Goal: Transaction & Acquisition: Book appointment/travel/reservation

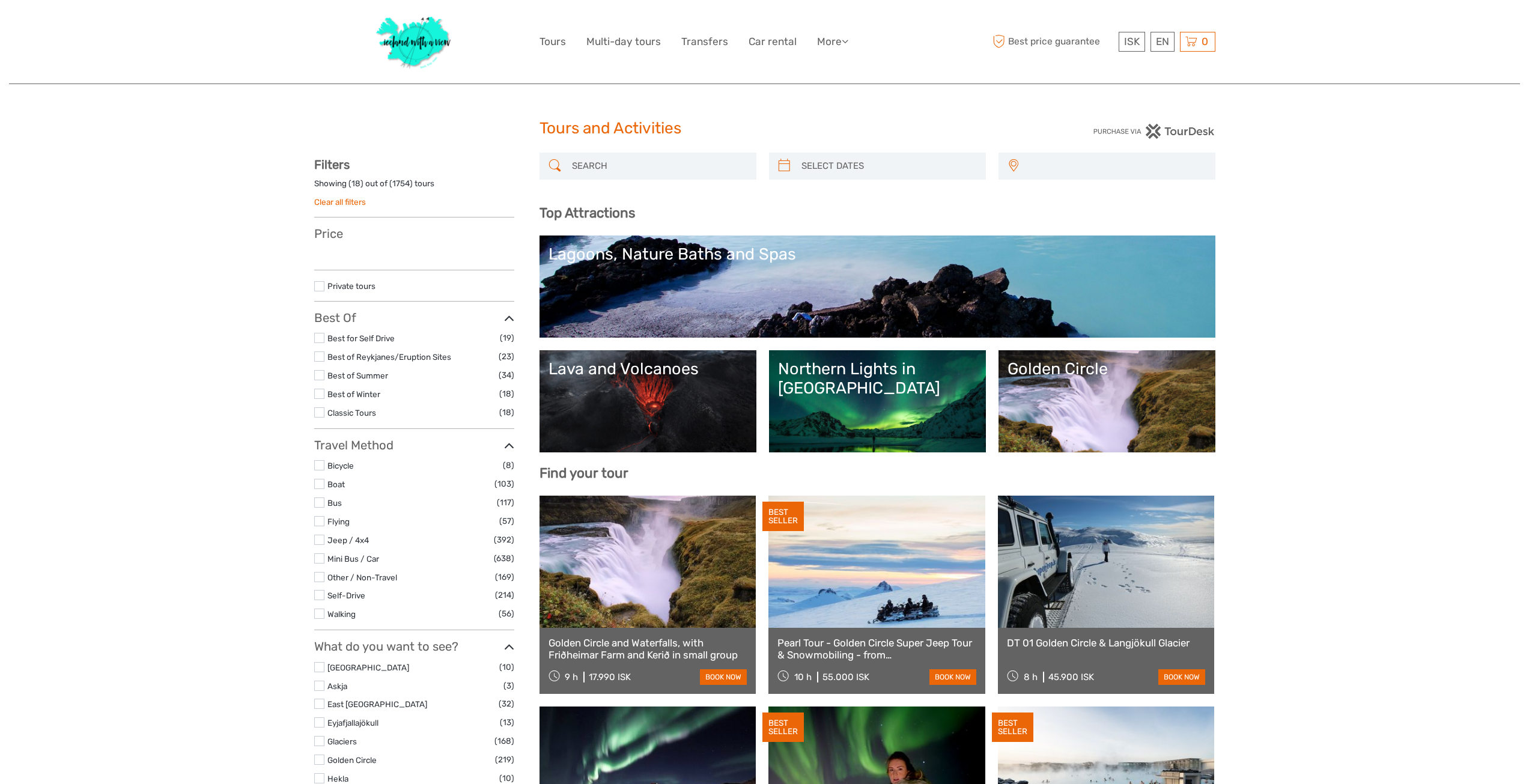
select select
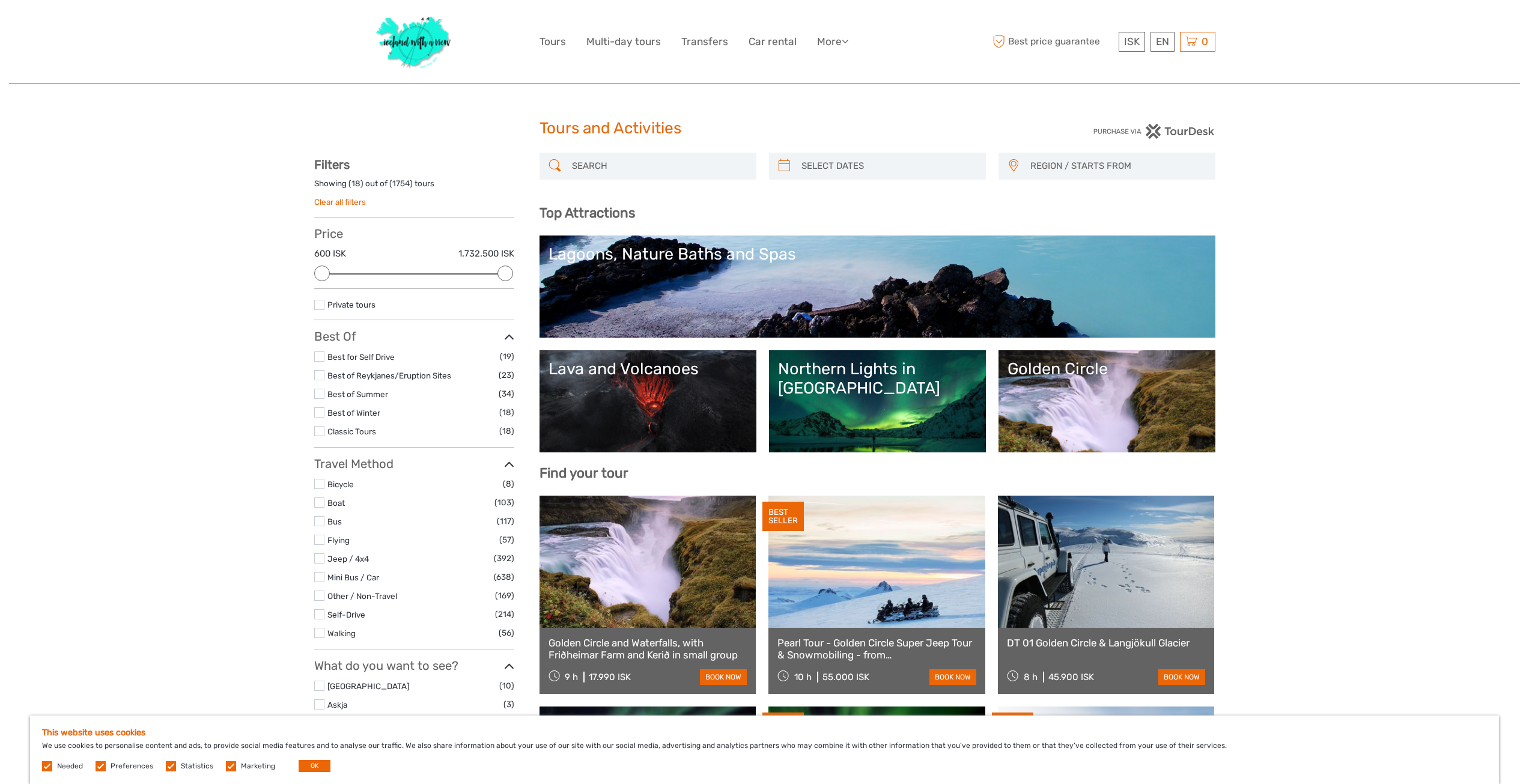
type input "08/09/2025"
click at [912, 168] on input "search" at bounding box center [888, 166] width 183 height 21
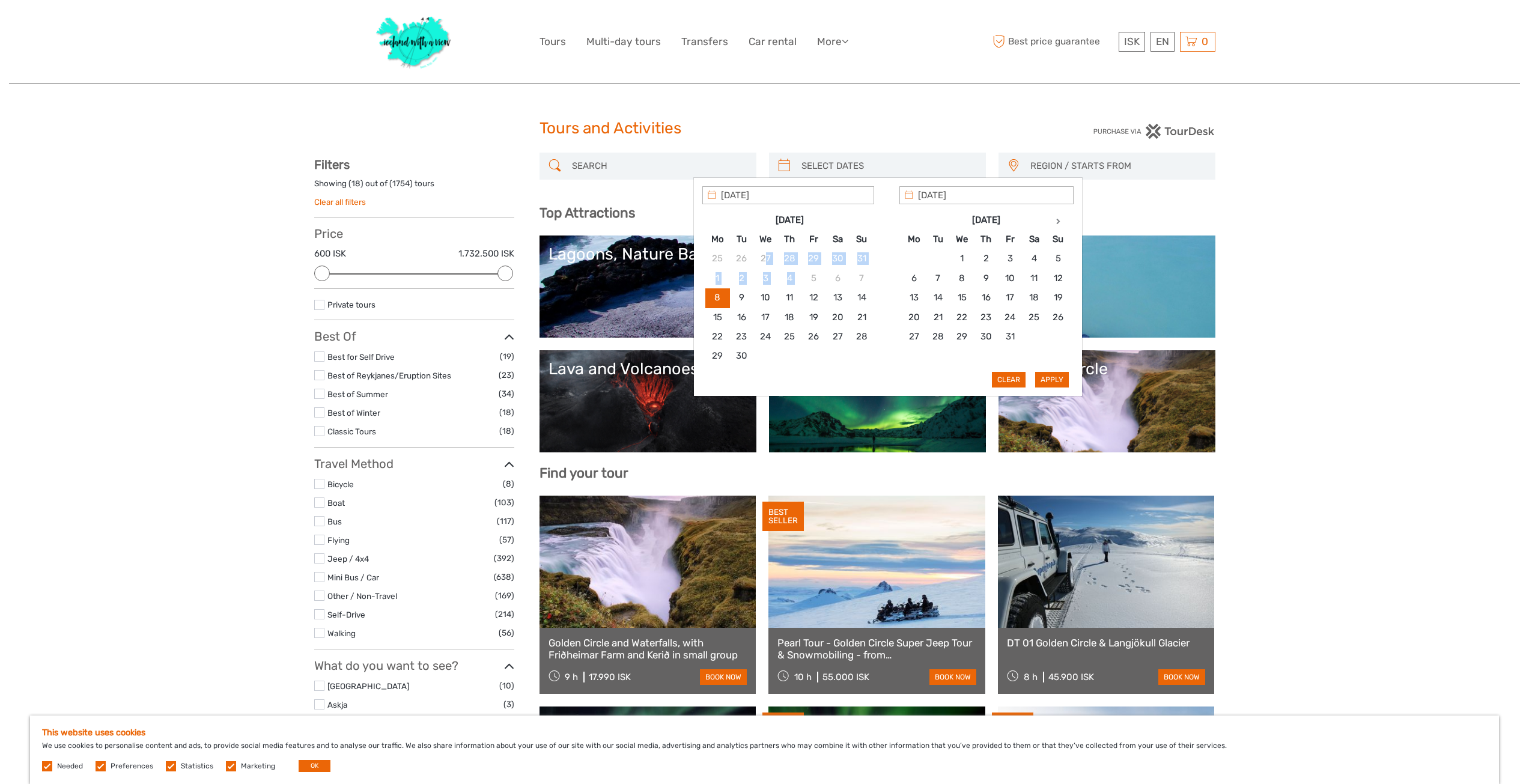
drag, startPoint x: 770, startPoint y: 265, endPoint x: 810, endPoint y: 280, distance: 42.7
click at [807, 279] on tbody "25 26 27 28 29 30 31 1 2 3 4 5 6 7 8 9 10 11 12 13 14 15 16 17 18 19 20 21 22 2…" at bounding box center [789, 308] width 168 height 117
type input "10/10/2025"
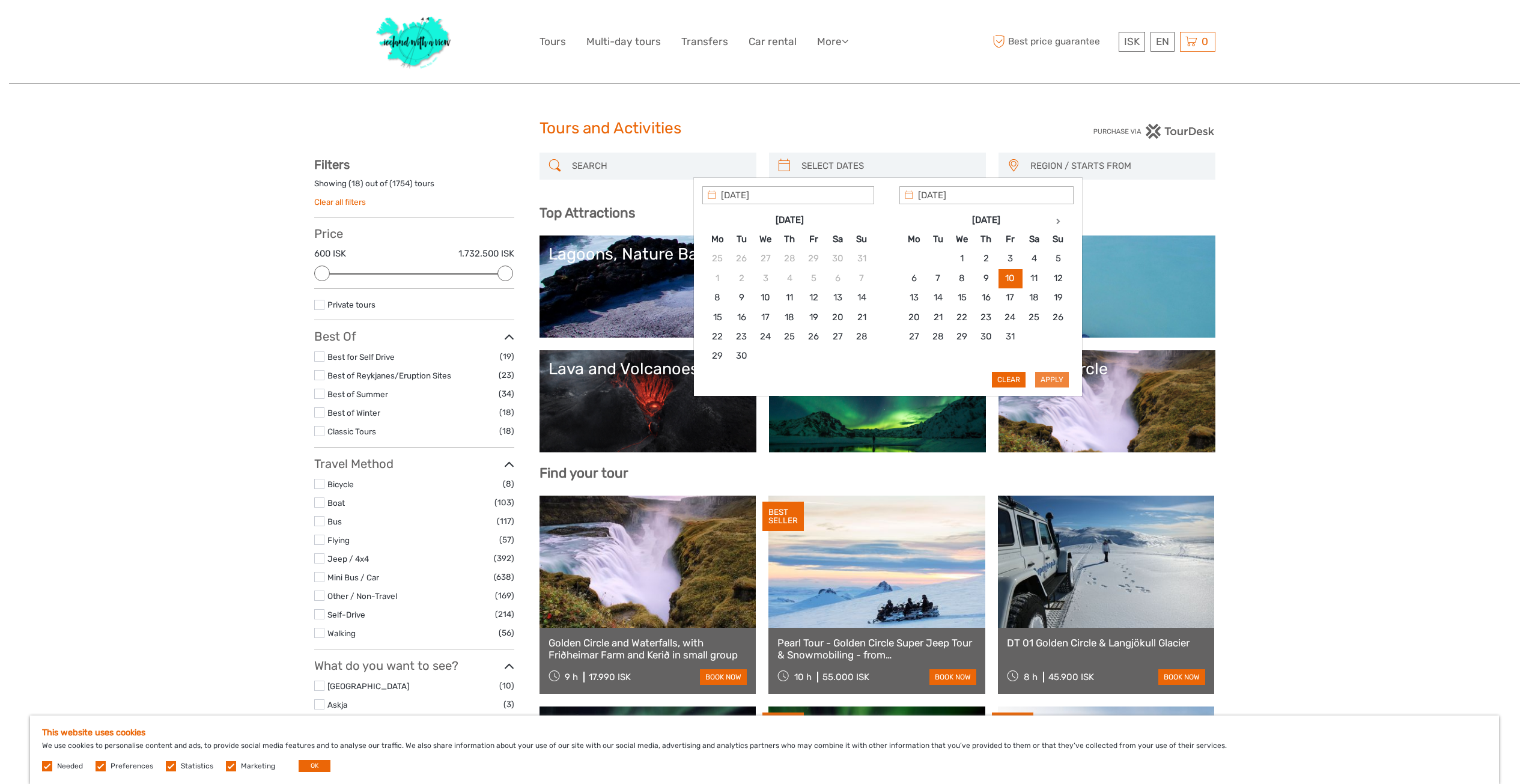
click at [1053, 379] on button "Apply" at bounding box center [1052, 379] width 34 height 16
type input "10/10/2025 - 10/10/2025"
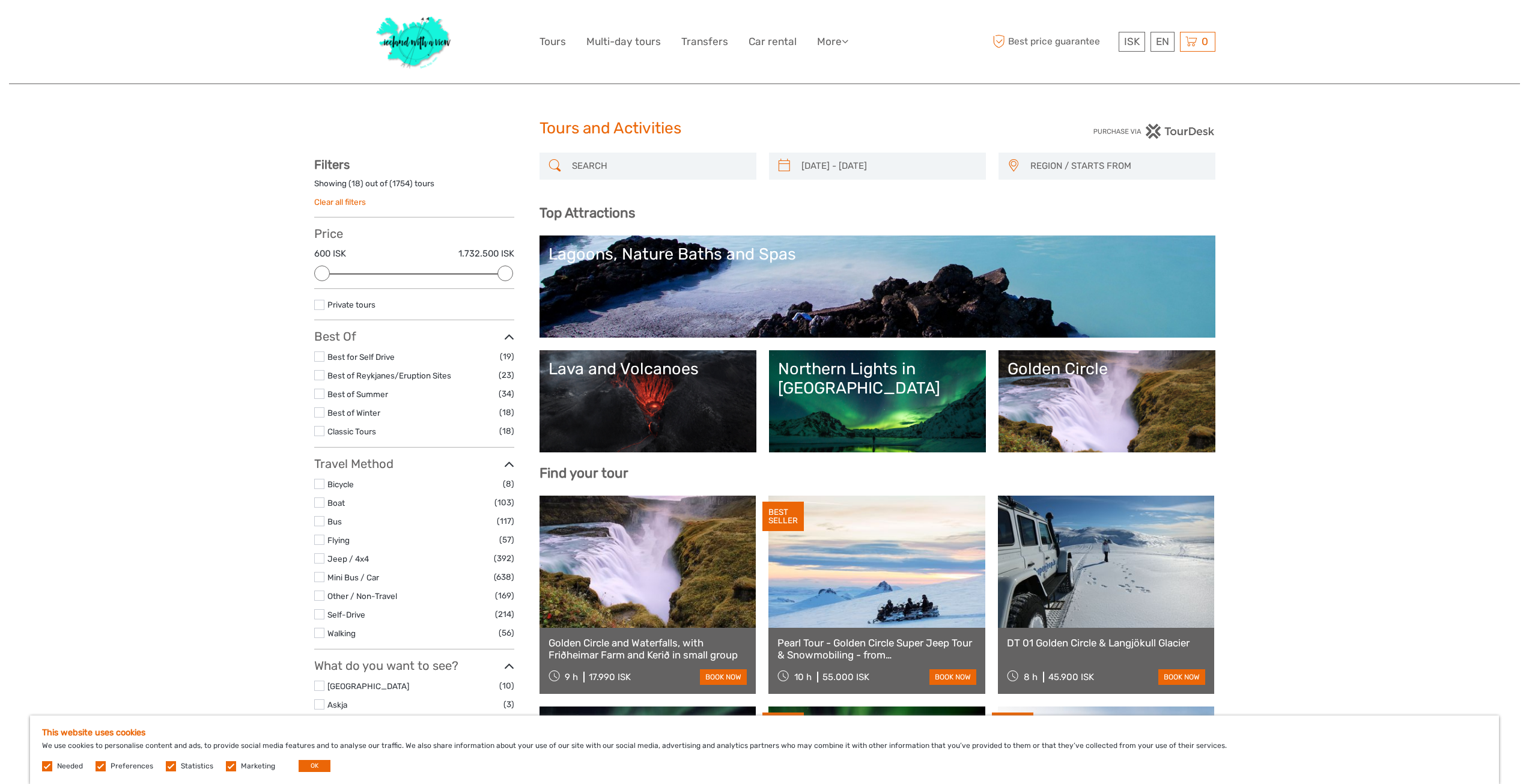
click at [1076, 165] on span "REGION / STARTS FROM" at bounding box center [1117, 166] width 184 height 20
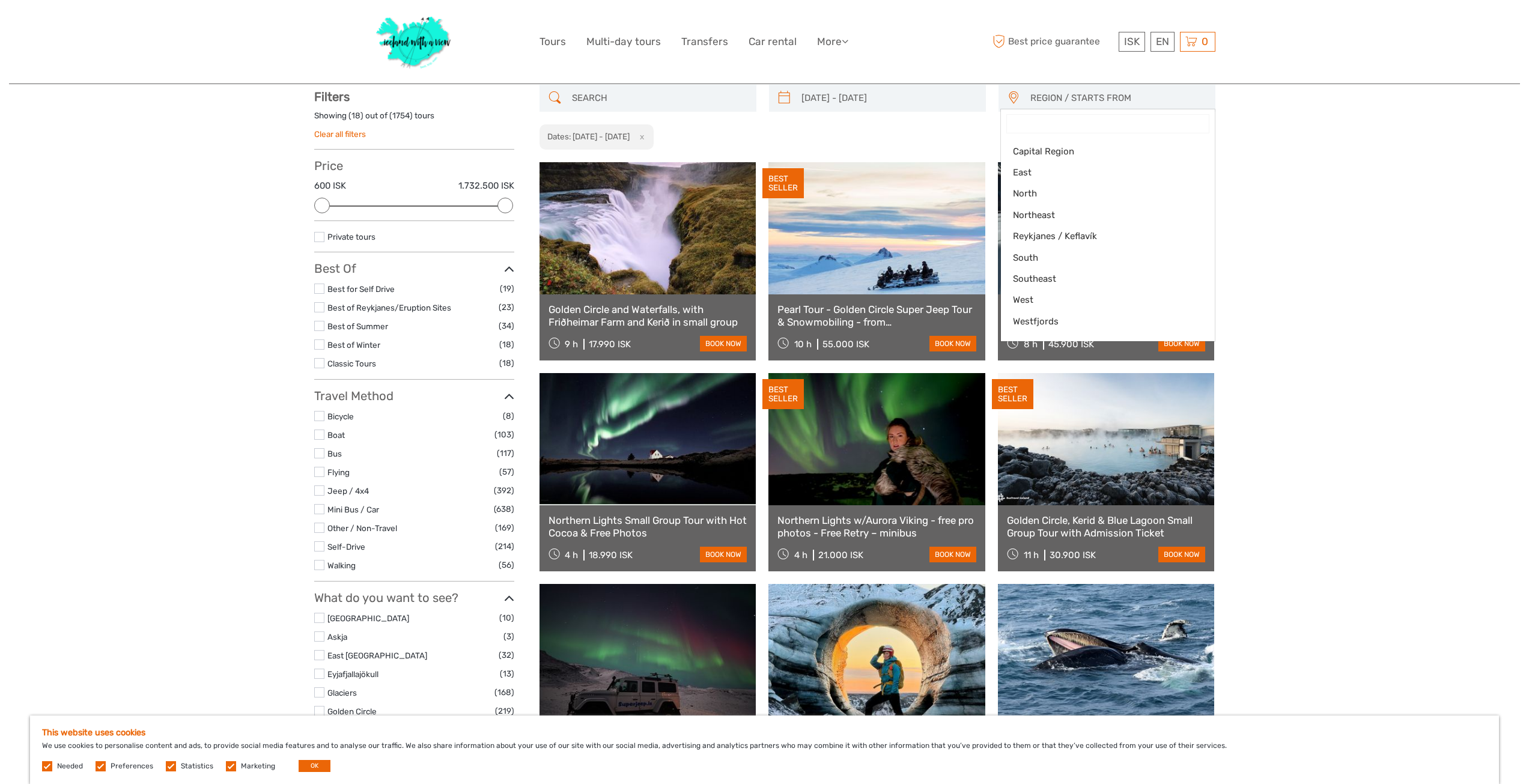
scroll to position [69, 0]
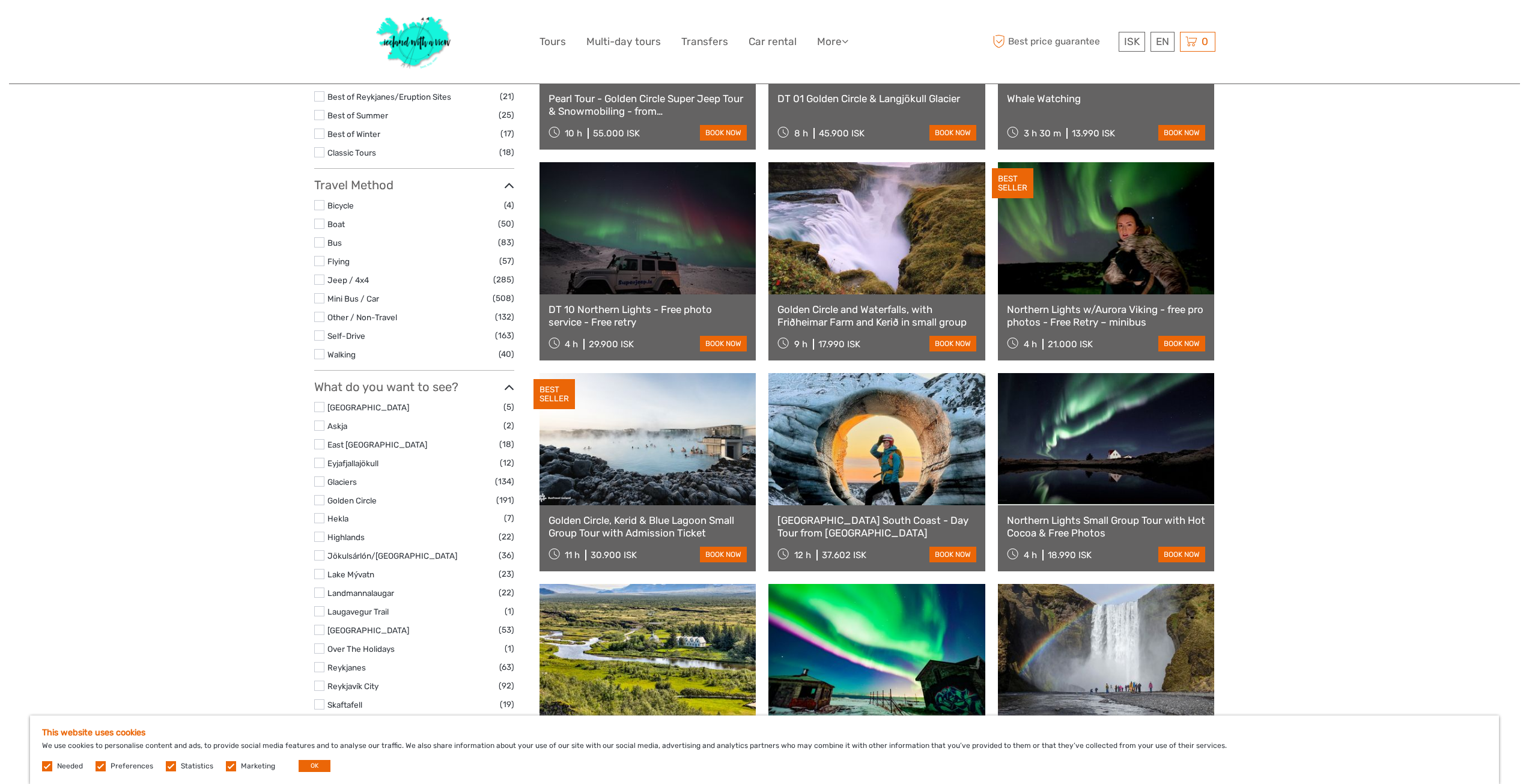
scroll to position [309, 0]
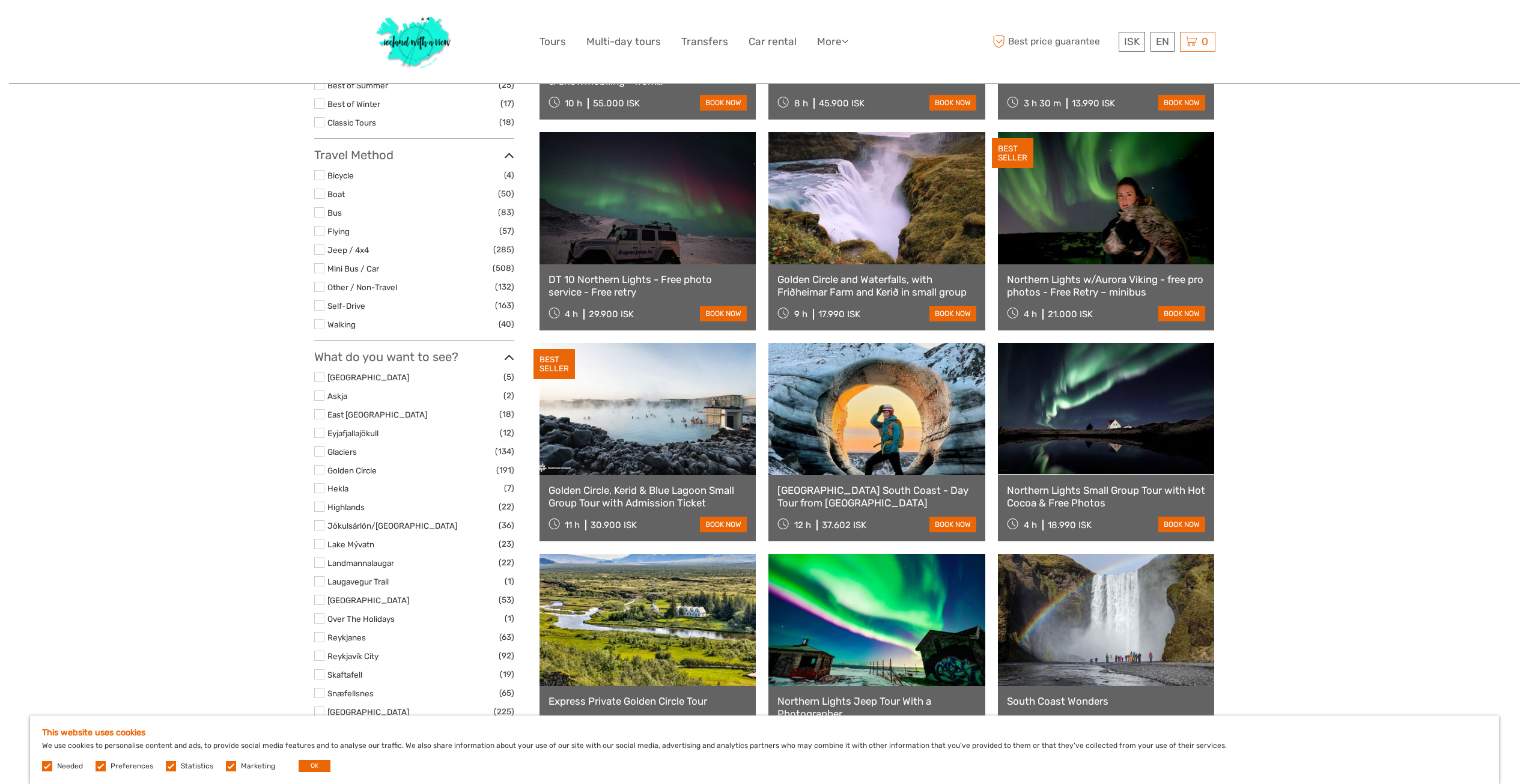
drag, startPoint x: 318, startPoint y: 449, endPoint x: 285, endPoint y: 469, distance: 38.6
click at [318, 449] on label at bounding box center [319, 451] width 10 height 10
click at [0, 0] on input "checkbox" at bounding box center [0, 0] width 0 height 0
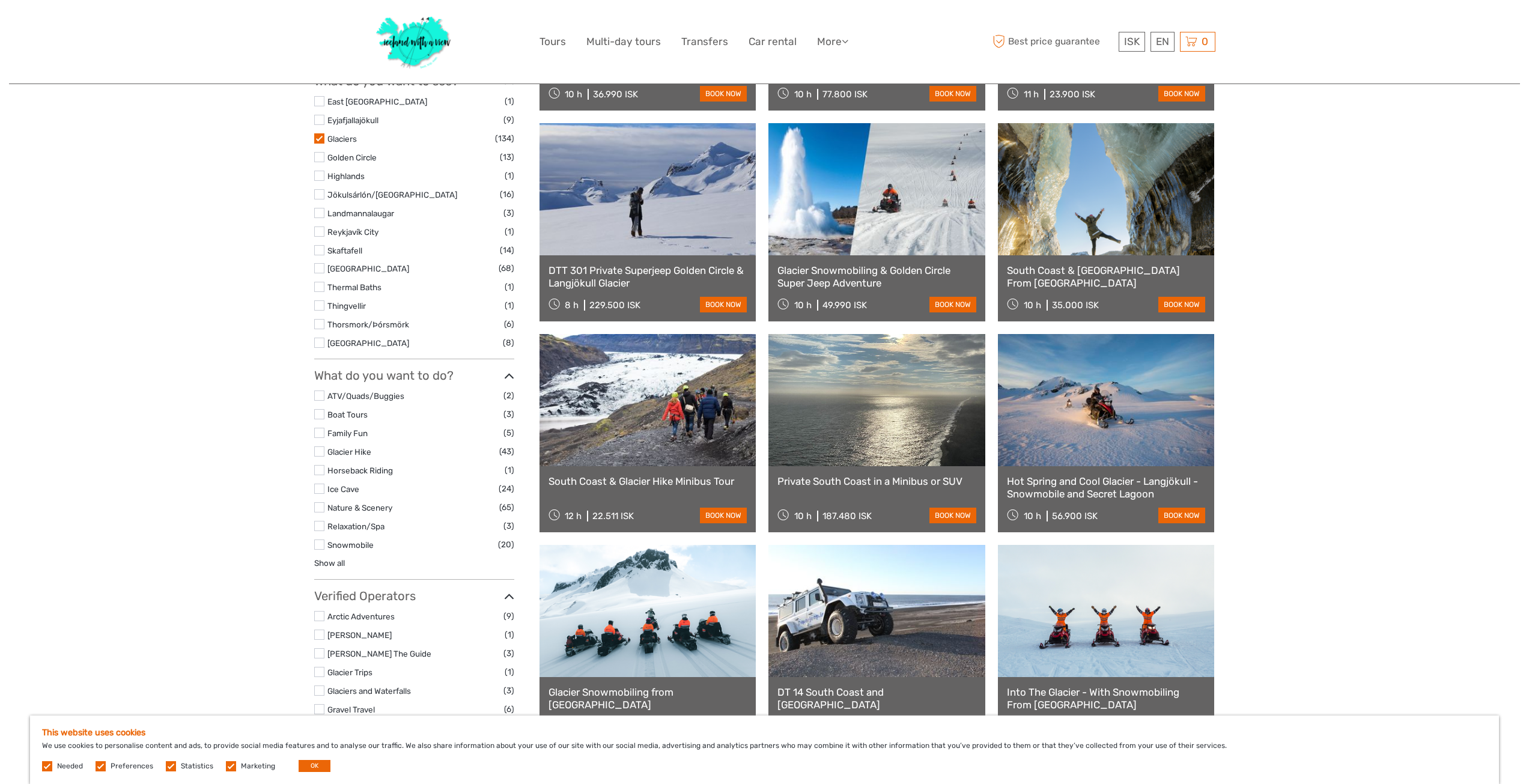
scroll to position [549, 0]
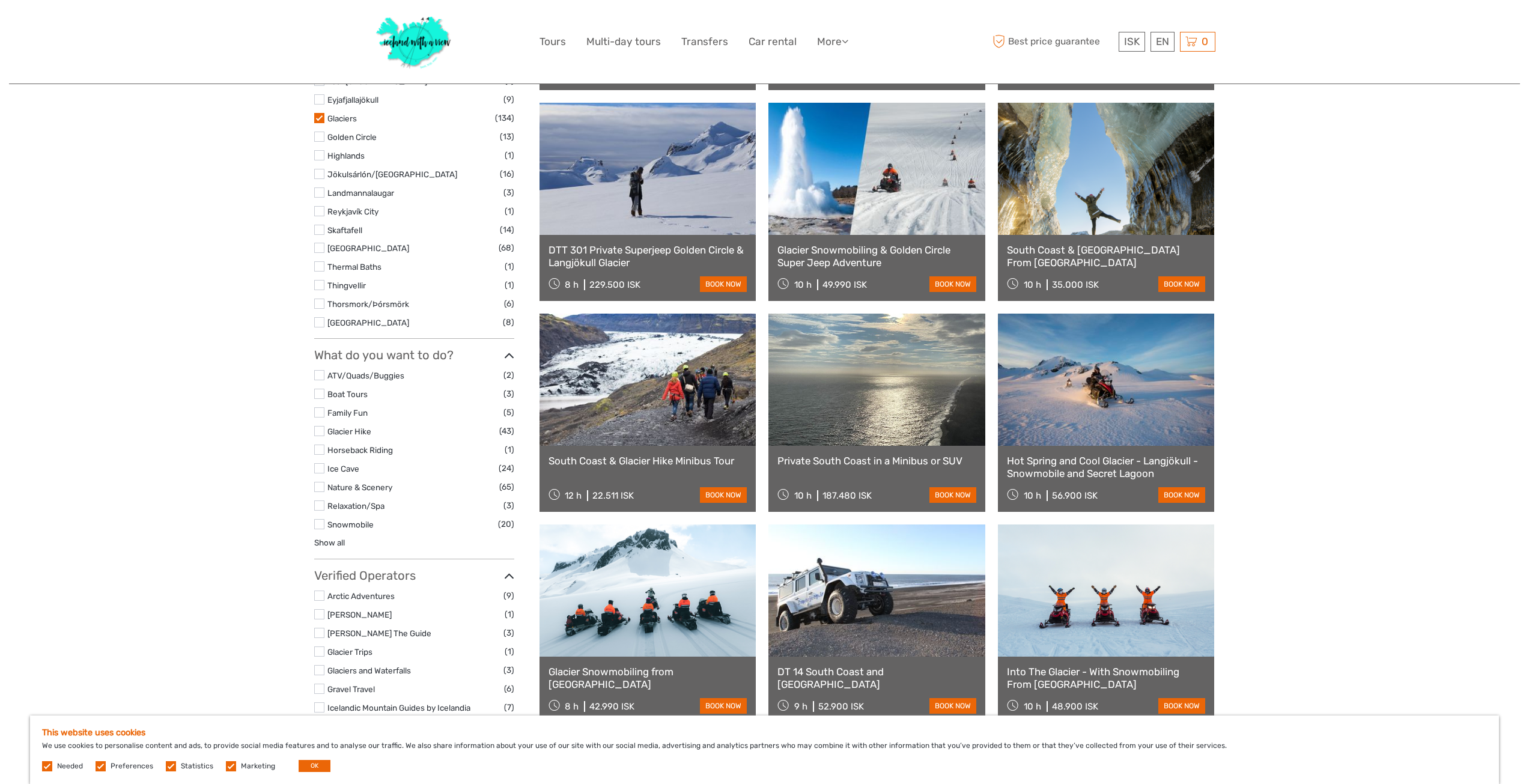
click at [320, 429] on label at bounding box center [319, 431] width 10 height 10
click at [0, 0] on input "checkbox" at bounding box center [0, 0] width 0 height 0
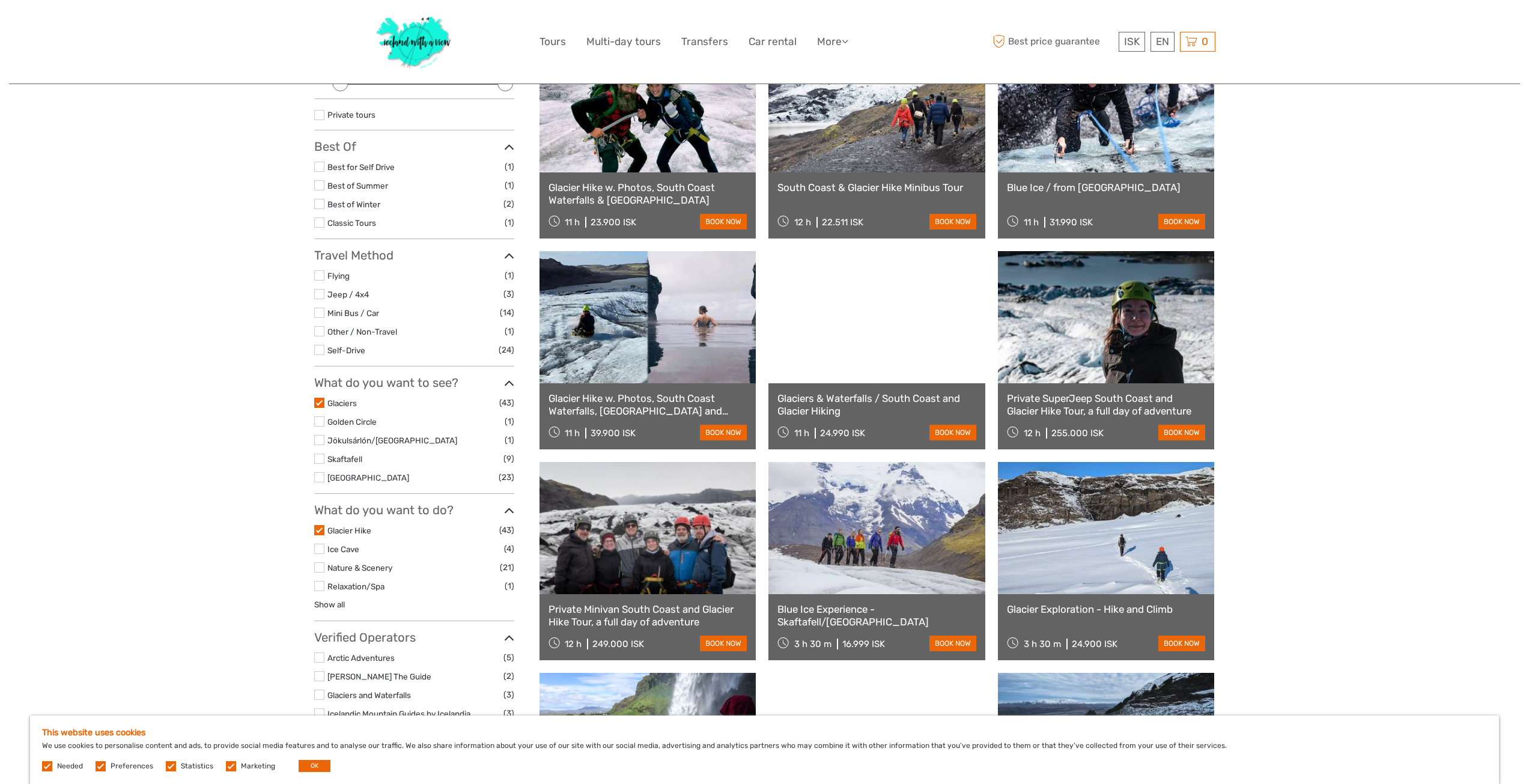
scroll to position [240, 0]
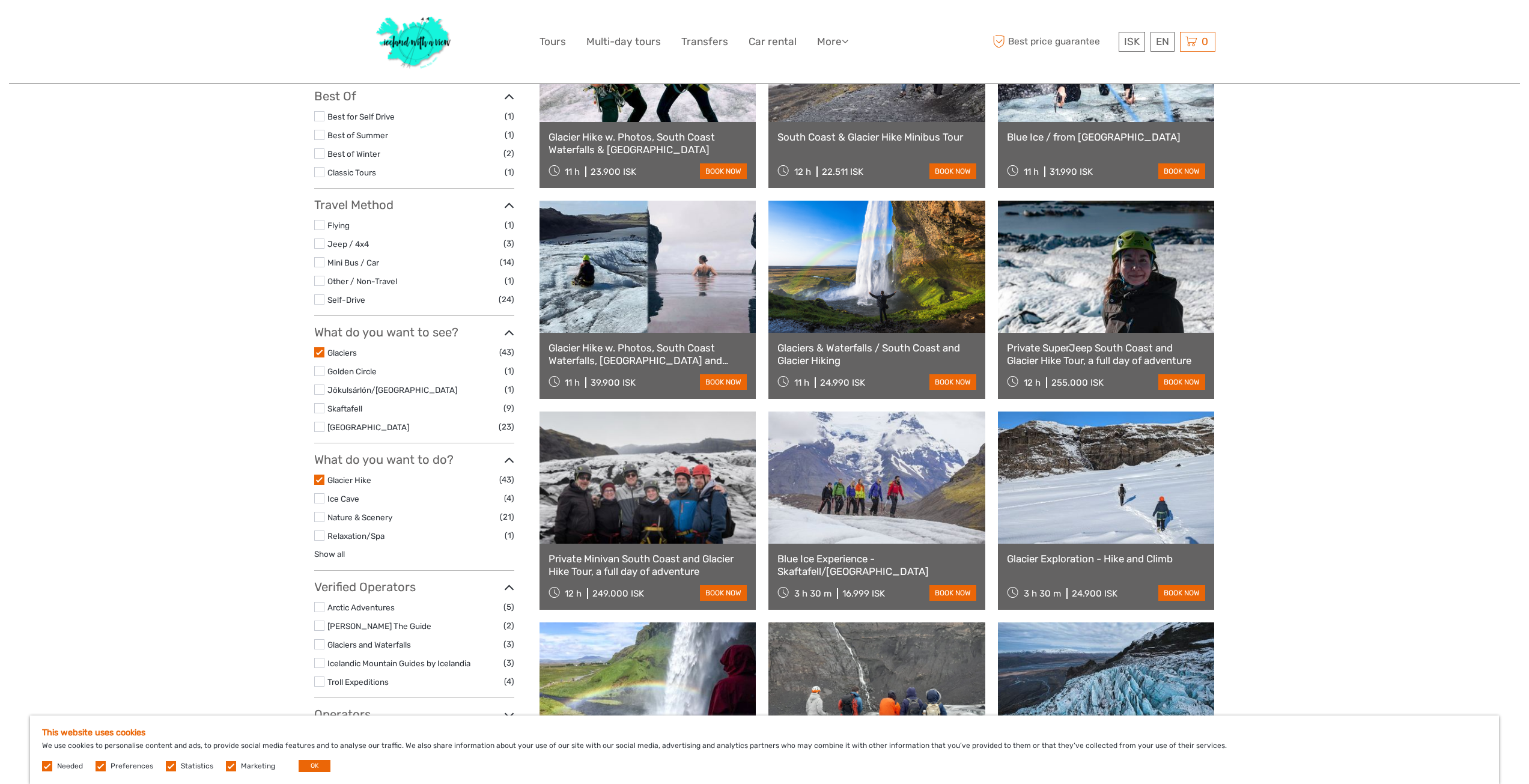
drag, startPoint x: 1293, startPoint y: 236, endPoint x: 1294, endPoint y: 144, distance: 92.0
click at [1294, 144] on div "Tours and Activities Tours and Activities 10/10/2025 - 10/10/2025 REGION / STAR…" at bounding box center [764, 597] width 1511 height 1675
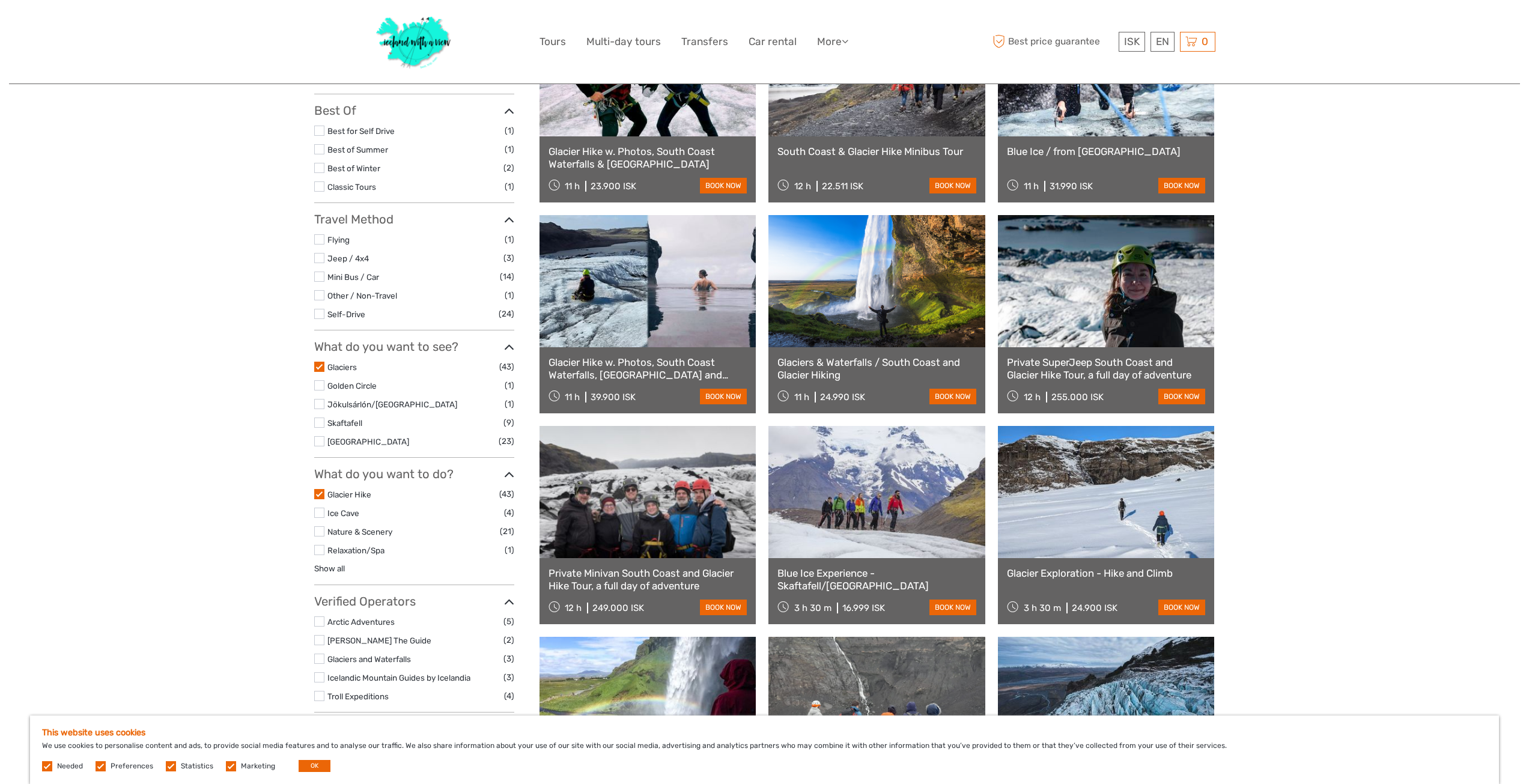
scroll to position [120, 0]
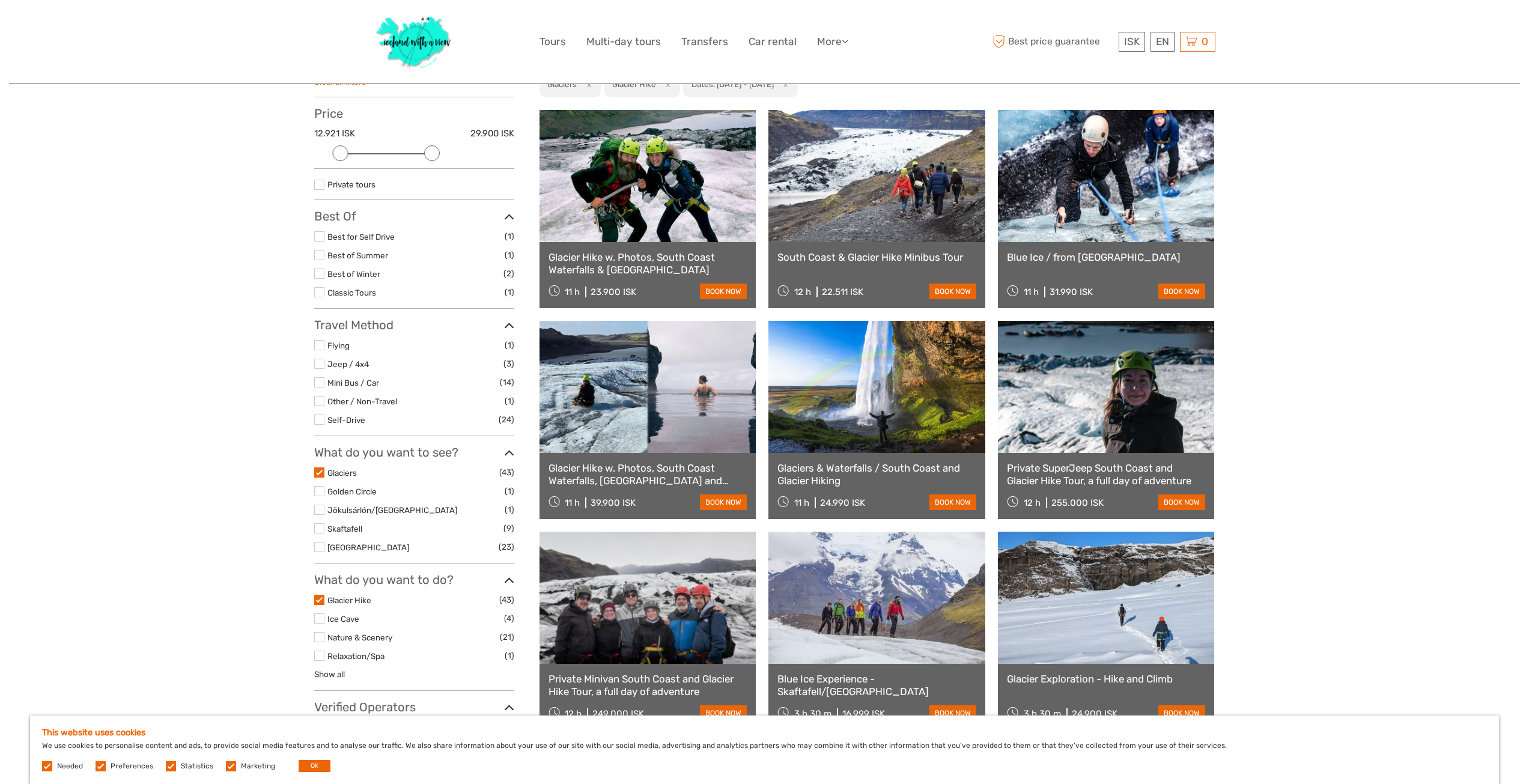
drag, startPoint x: 504, startPoint y: 149, endPoint x: 428, endPoint y: 152, distance: 76.1
click at [428, 152] on div at bounding box center [431, 153] width 16 height 16
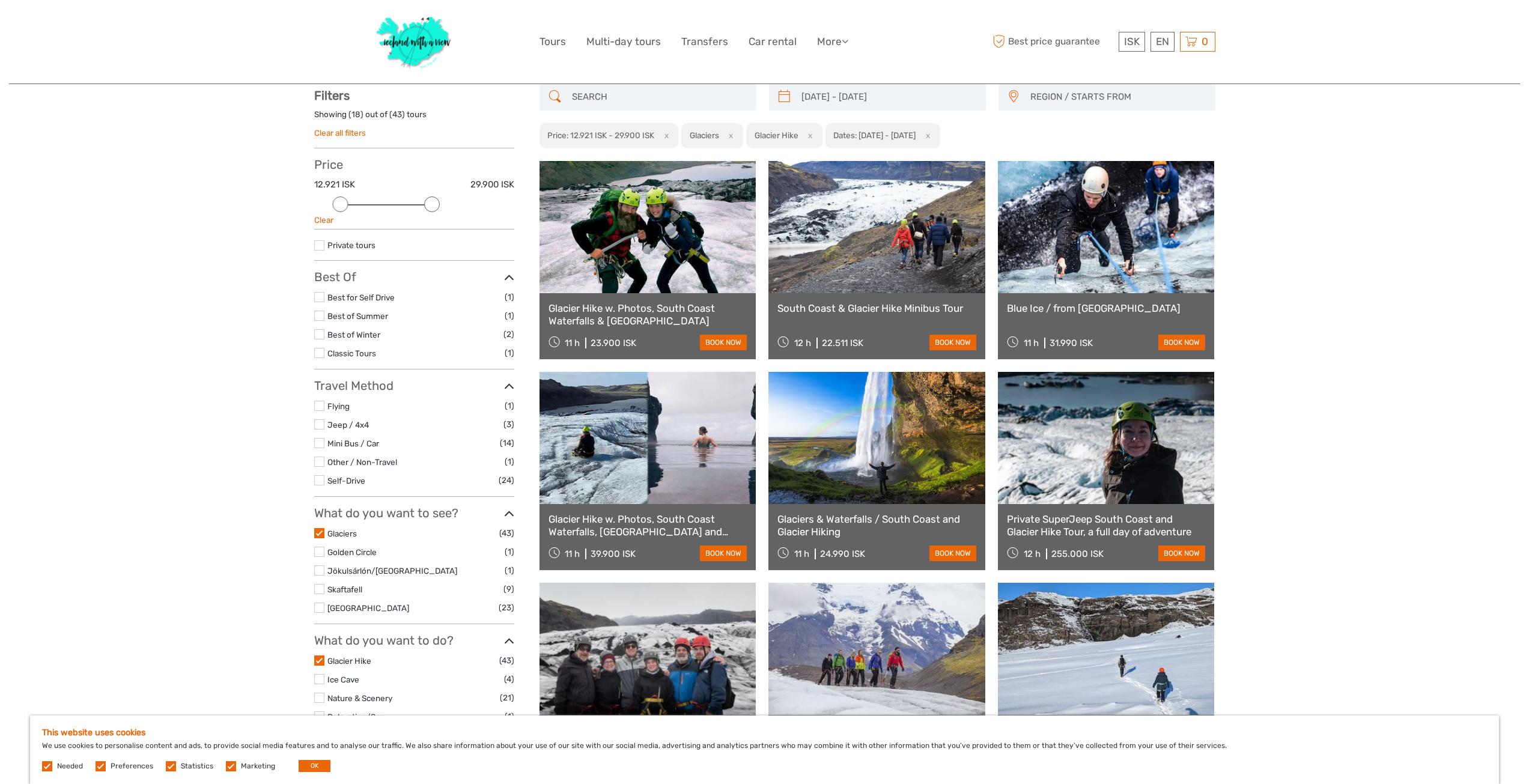
scroll to position [69, 0]
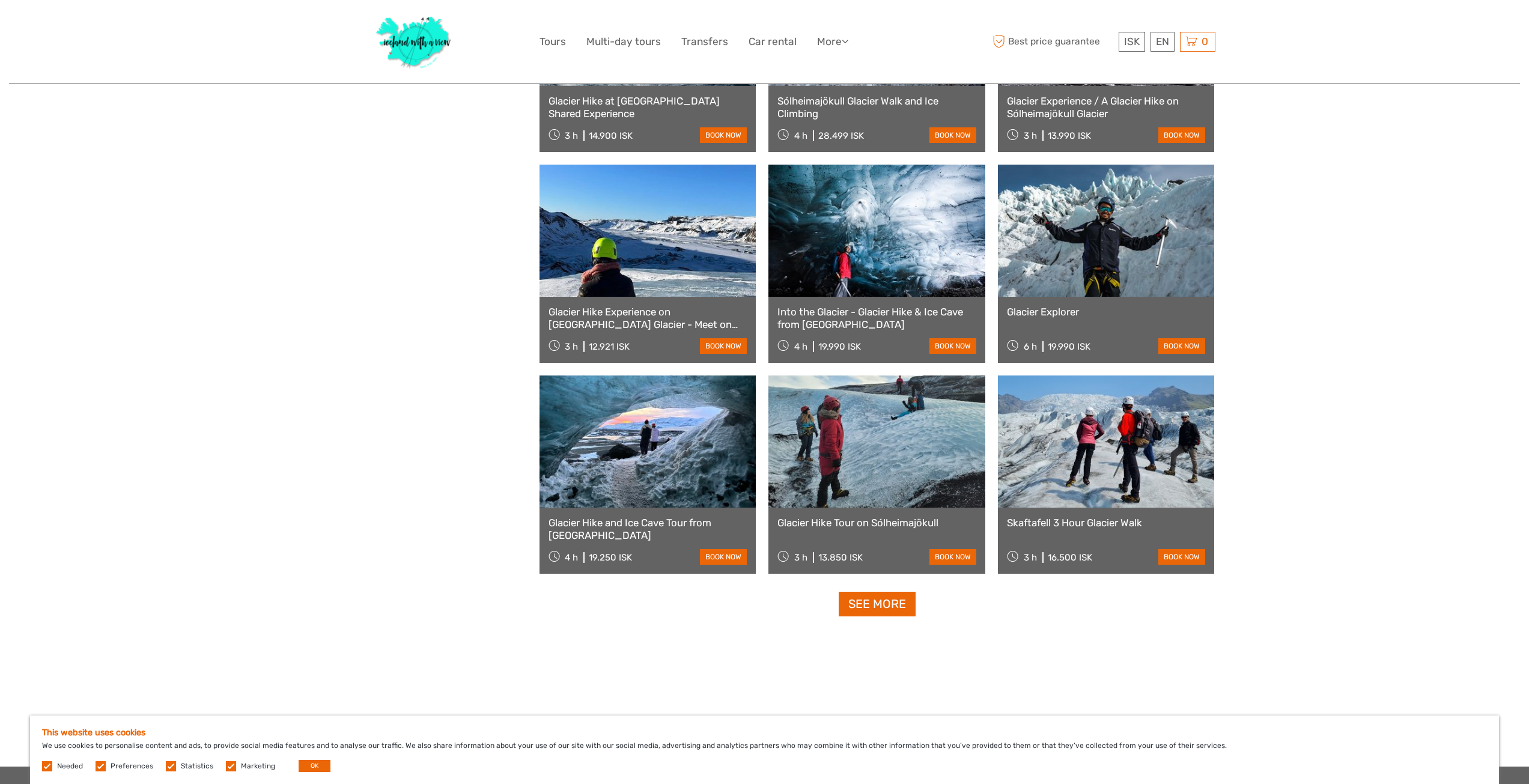
scroll to position [909, 0]
click at [654, 458] on link at bounding box center [648, 440] width 217 height 132
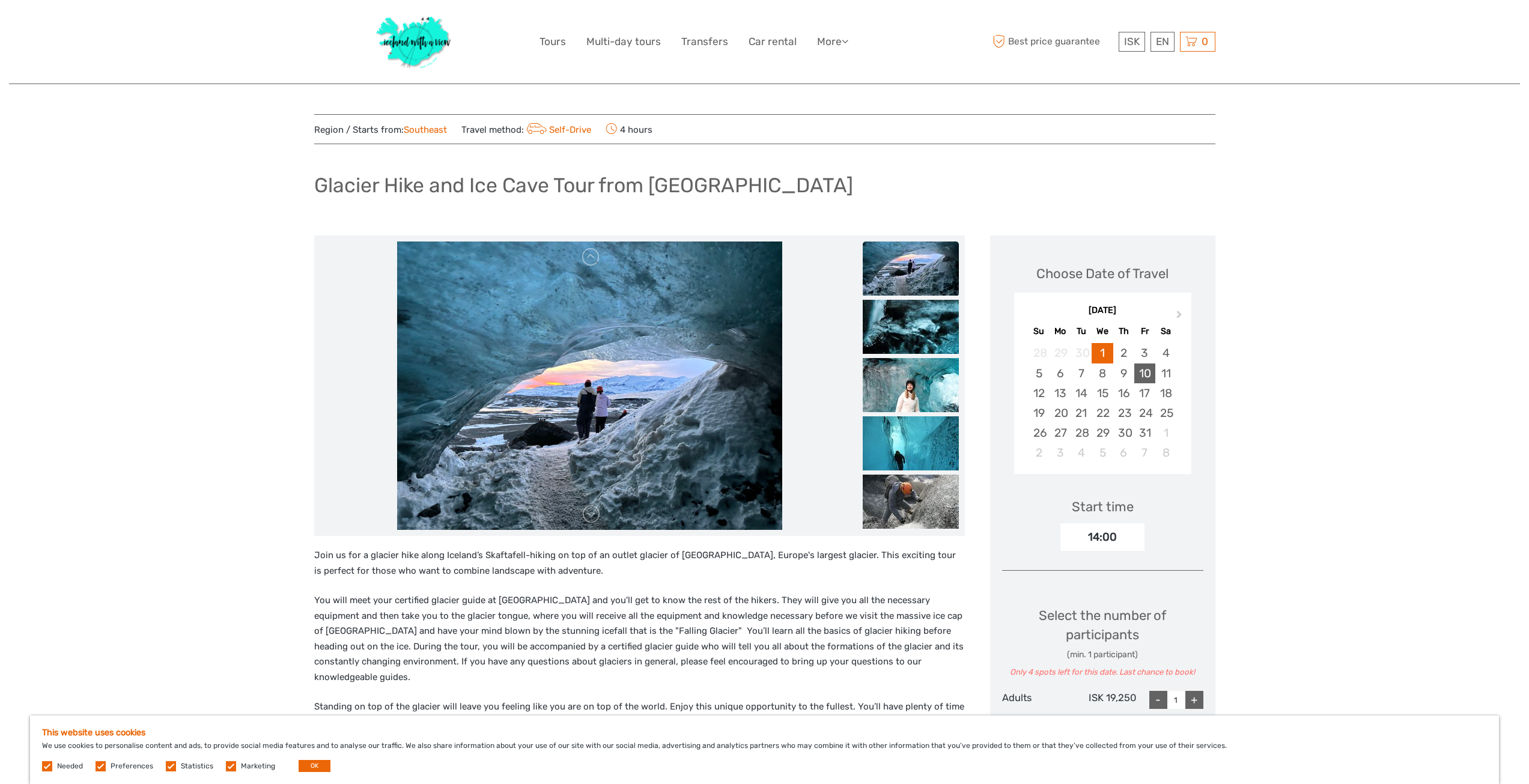
click at [1142, 369] on div "10" at bounding box center [1145, 373] width 21 height 20
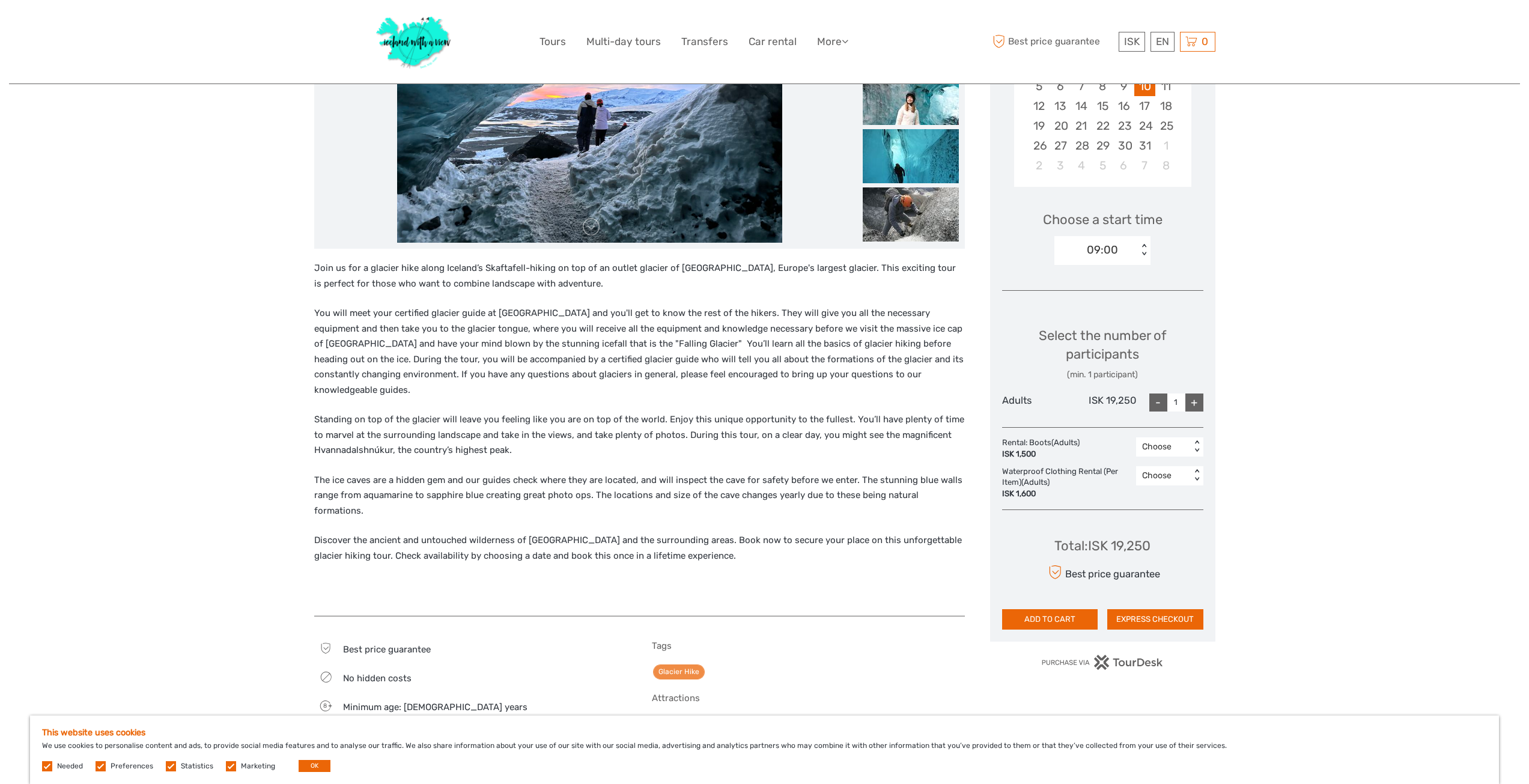
scroll to position [360, 0]
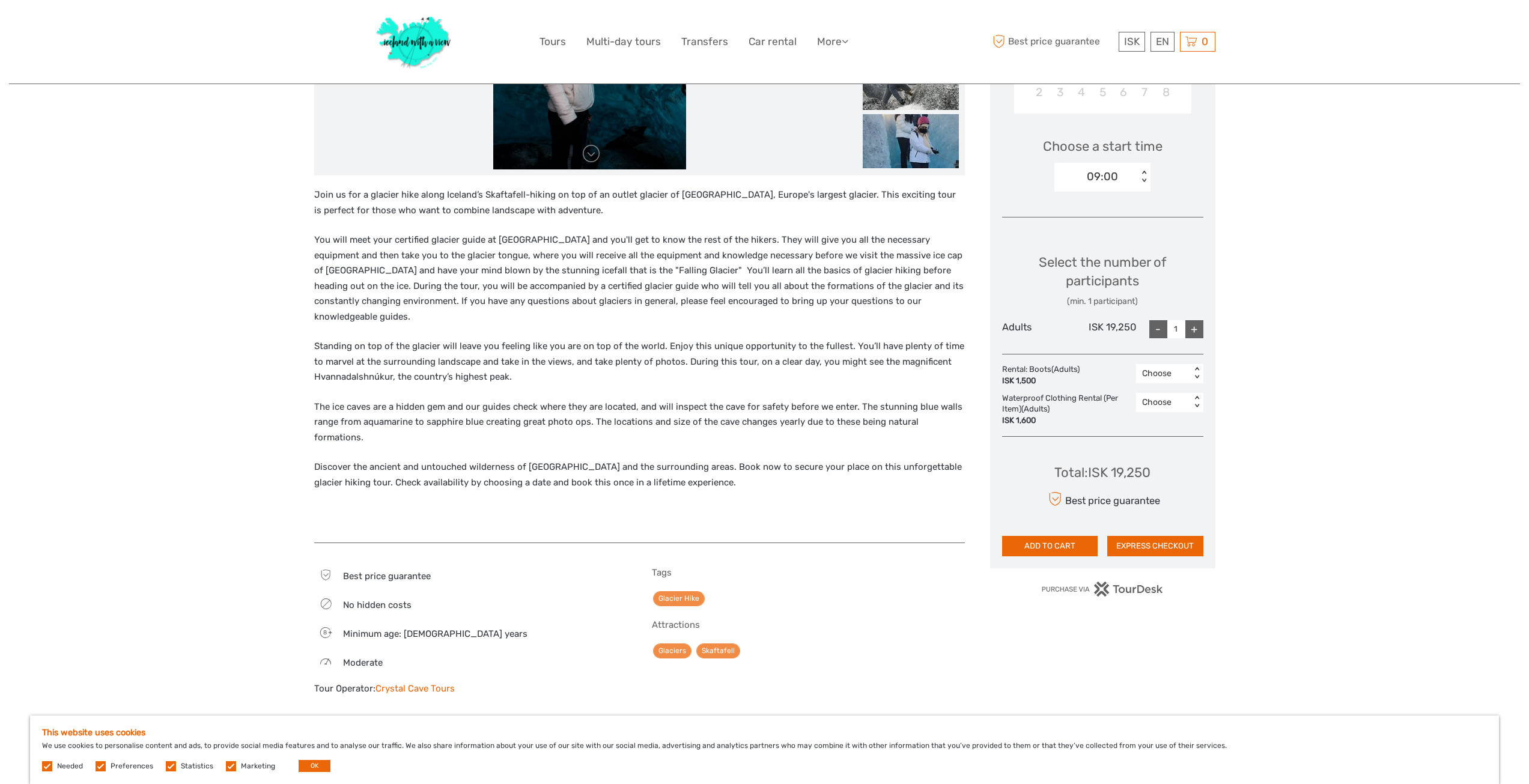
click at [430, 683] on link "Crystal Cave Tours" at bounding box center [415, 688] width 79 height 11
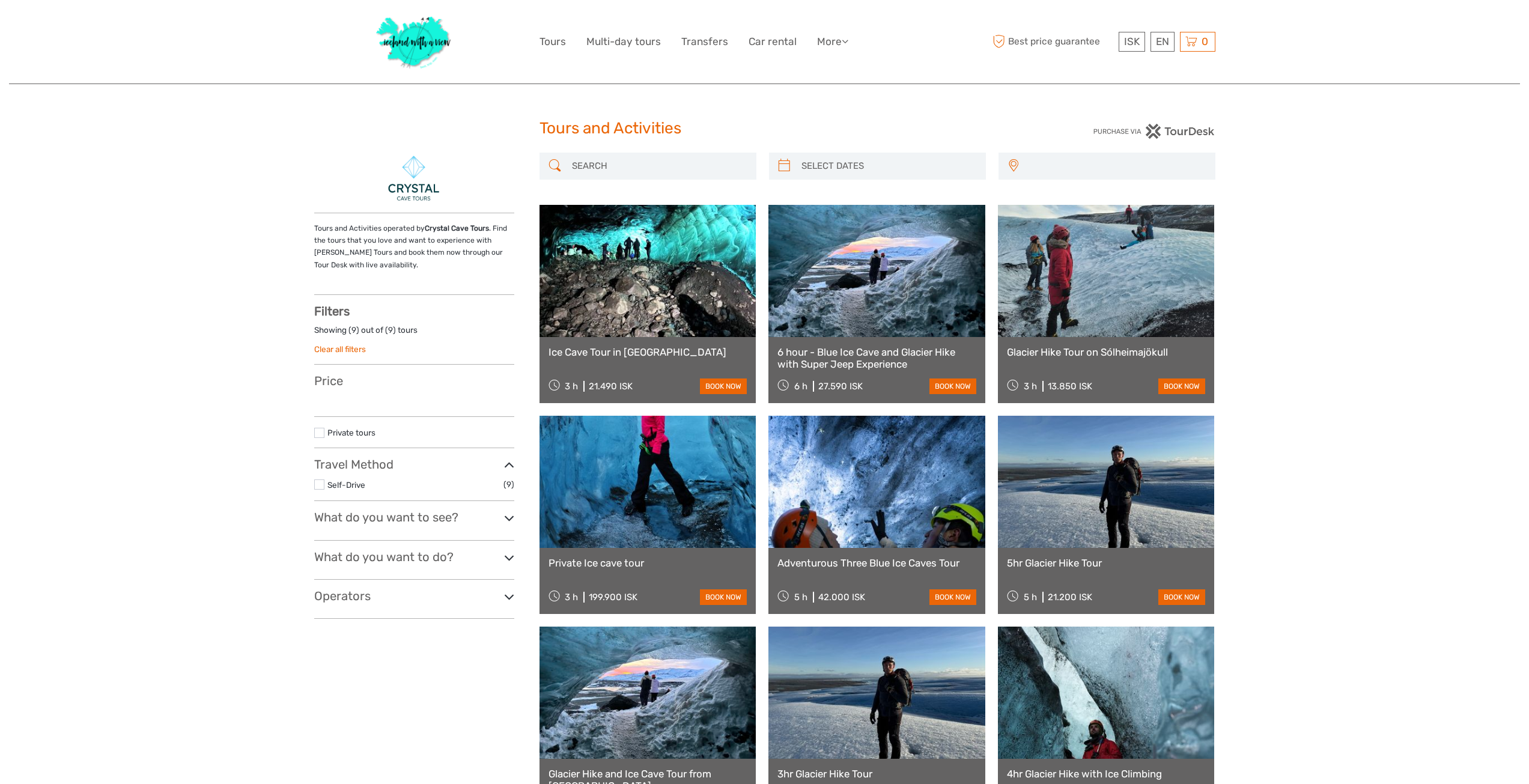
select select
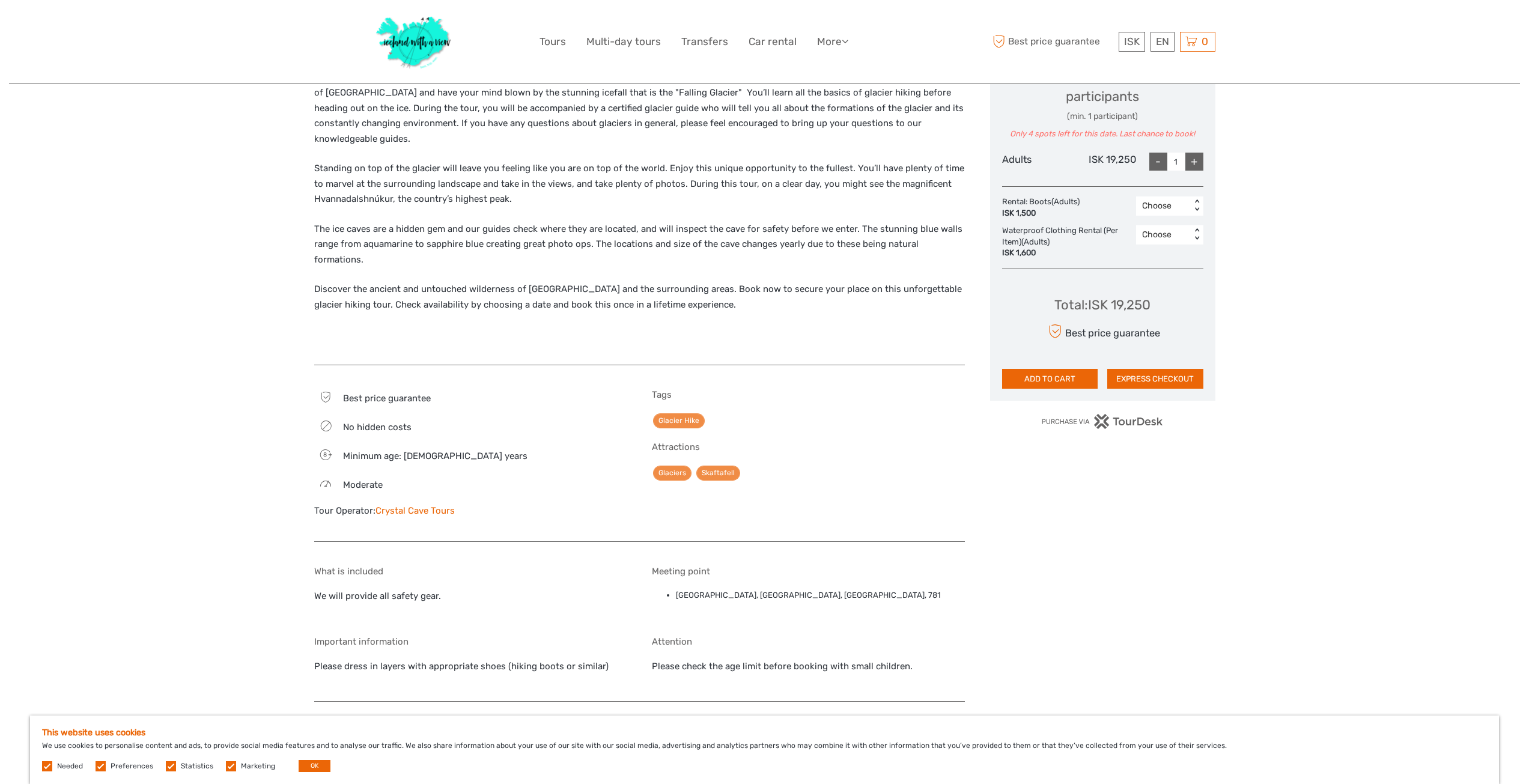
scroll to position [601, 0]
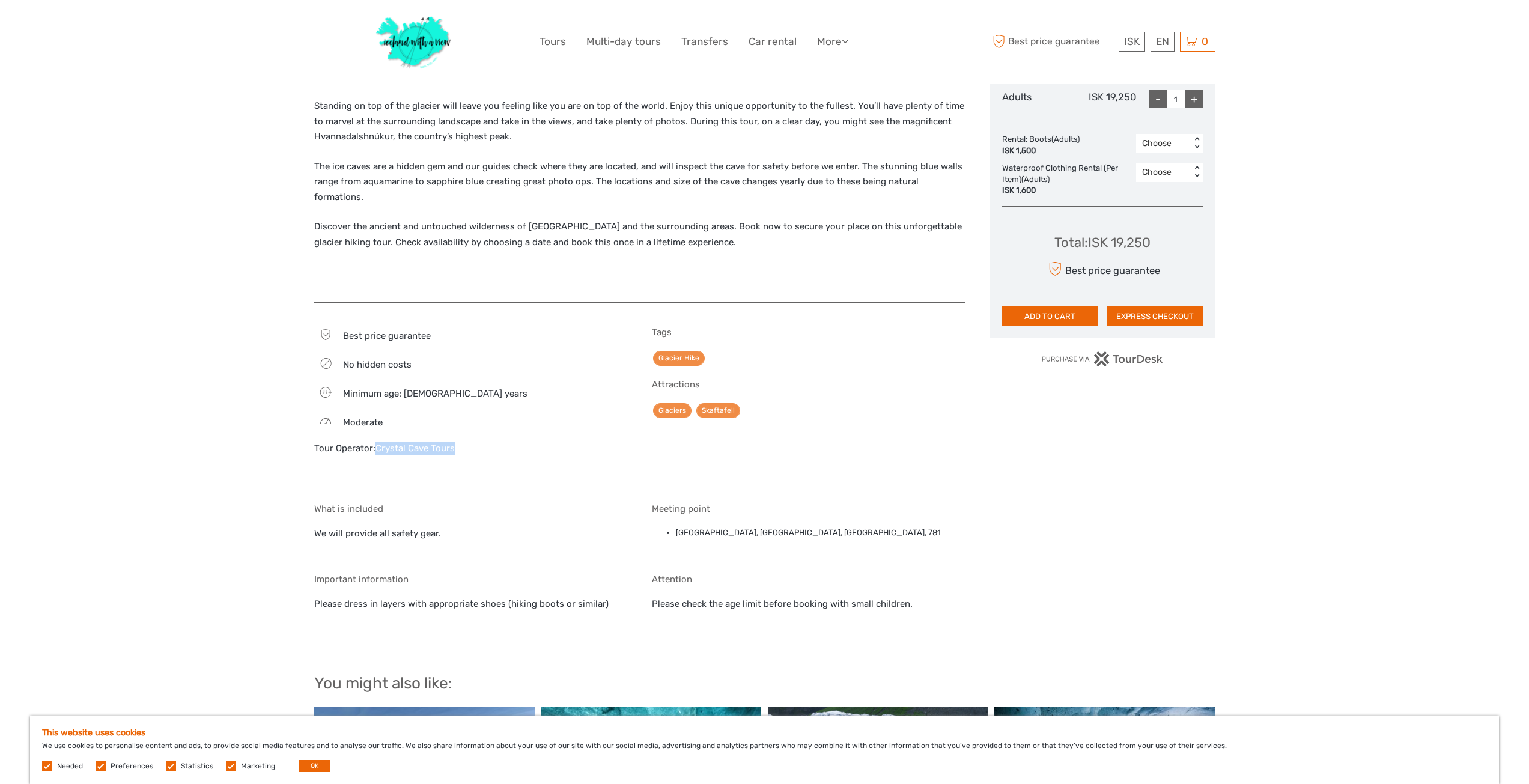
drag, startPoint x: 470, startPoint y: 418, endPoint x: 376, endPoint y: 416, distance: 94.0
click at [376, 442] on div "Tour Operator: [PERSON_NAME] Tours" at bounding box center [470, 448] width 313 height 13
copy link "Crystal Cave Tours"
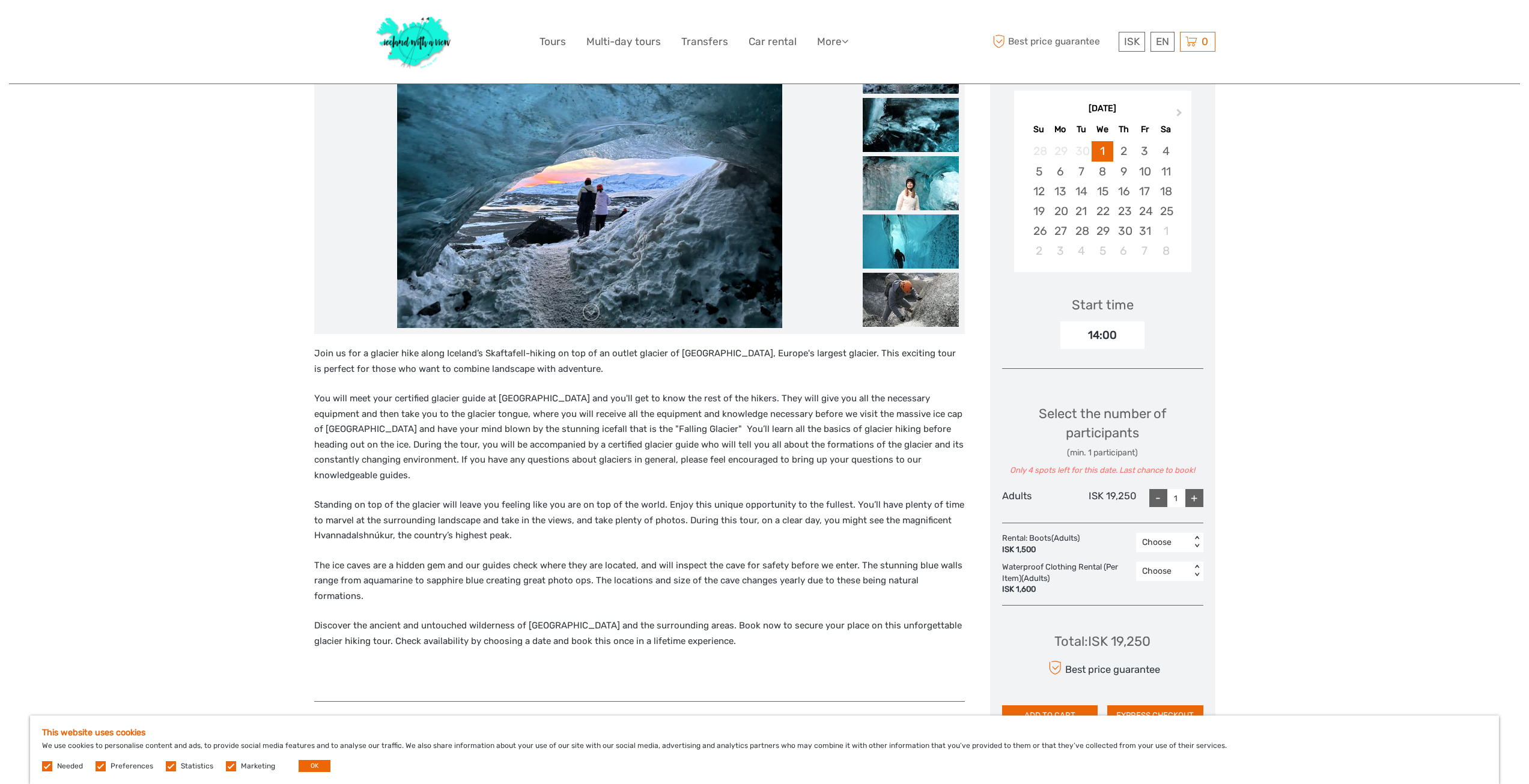
scroll to position [0, 0]
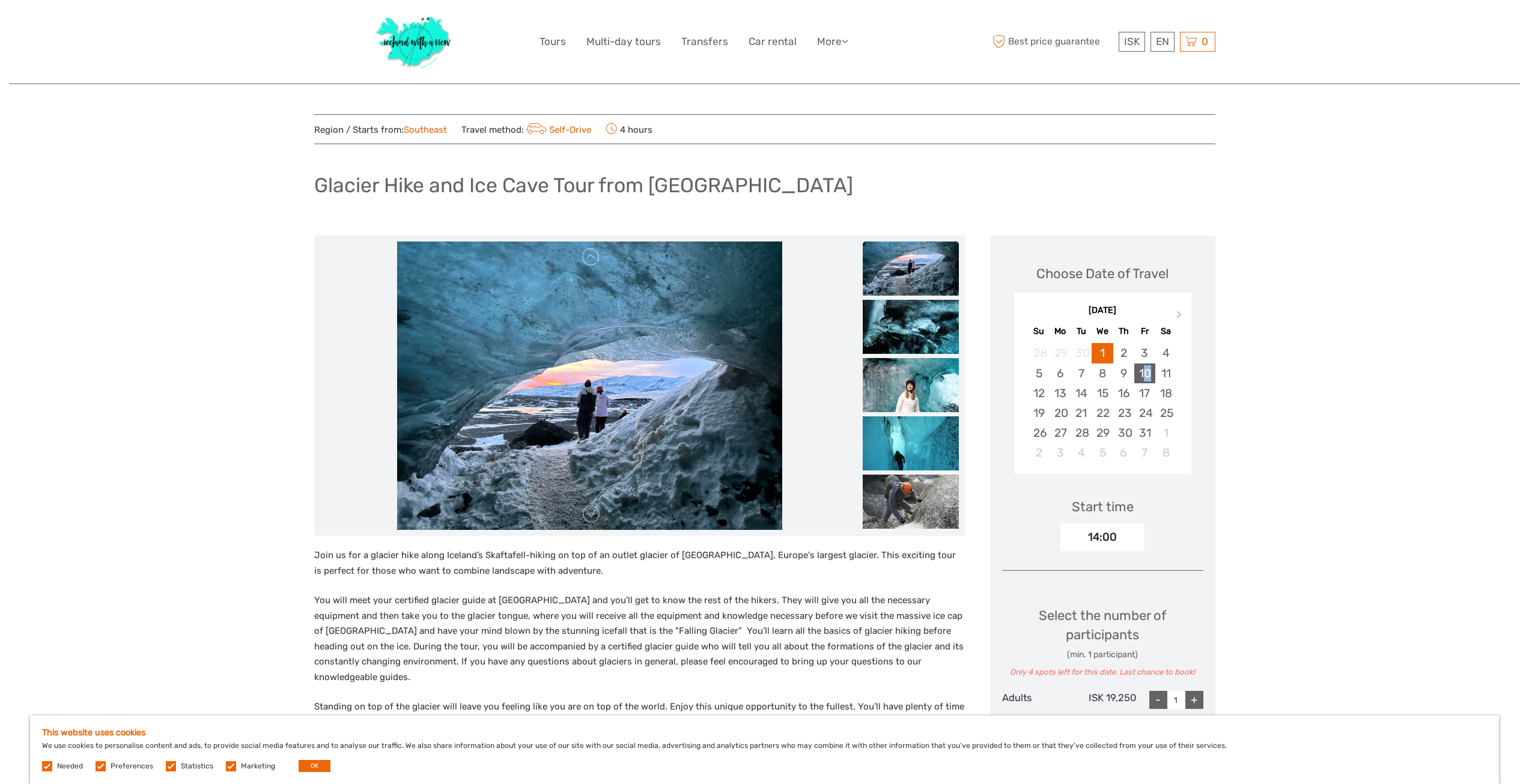
click at [1148, 373] on div "10" at bounding box center [1145, 373] width 21 height 20
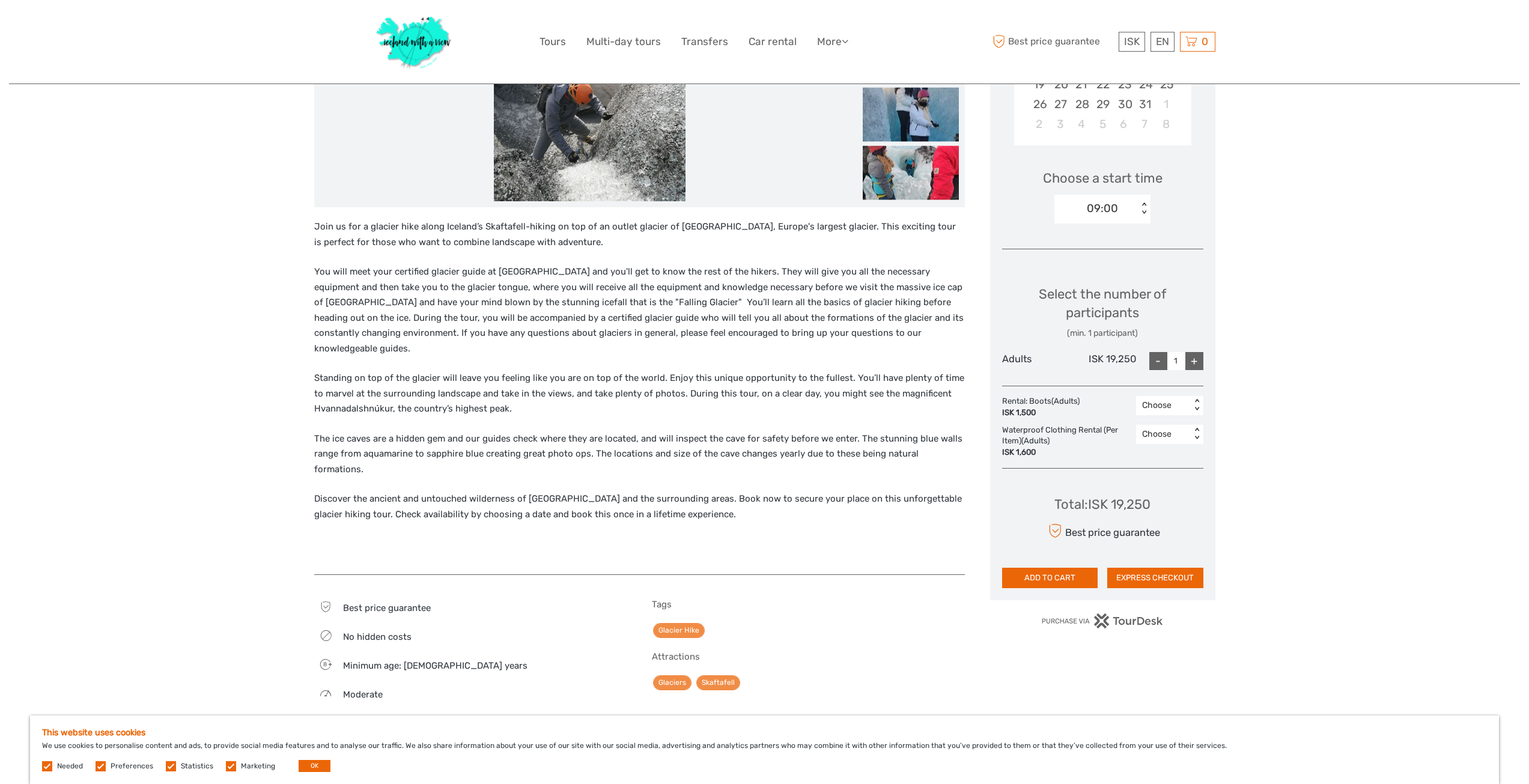
scroll to position [300, 0]
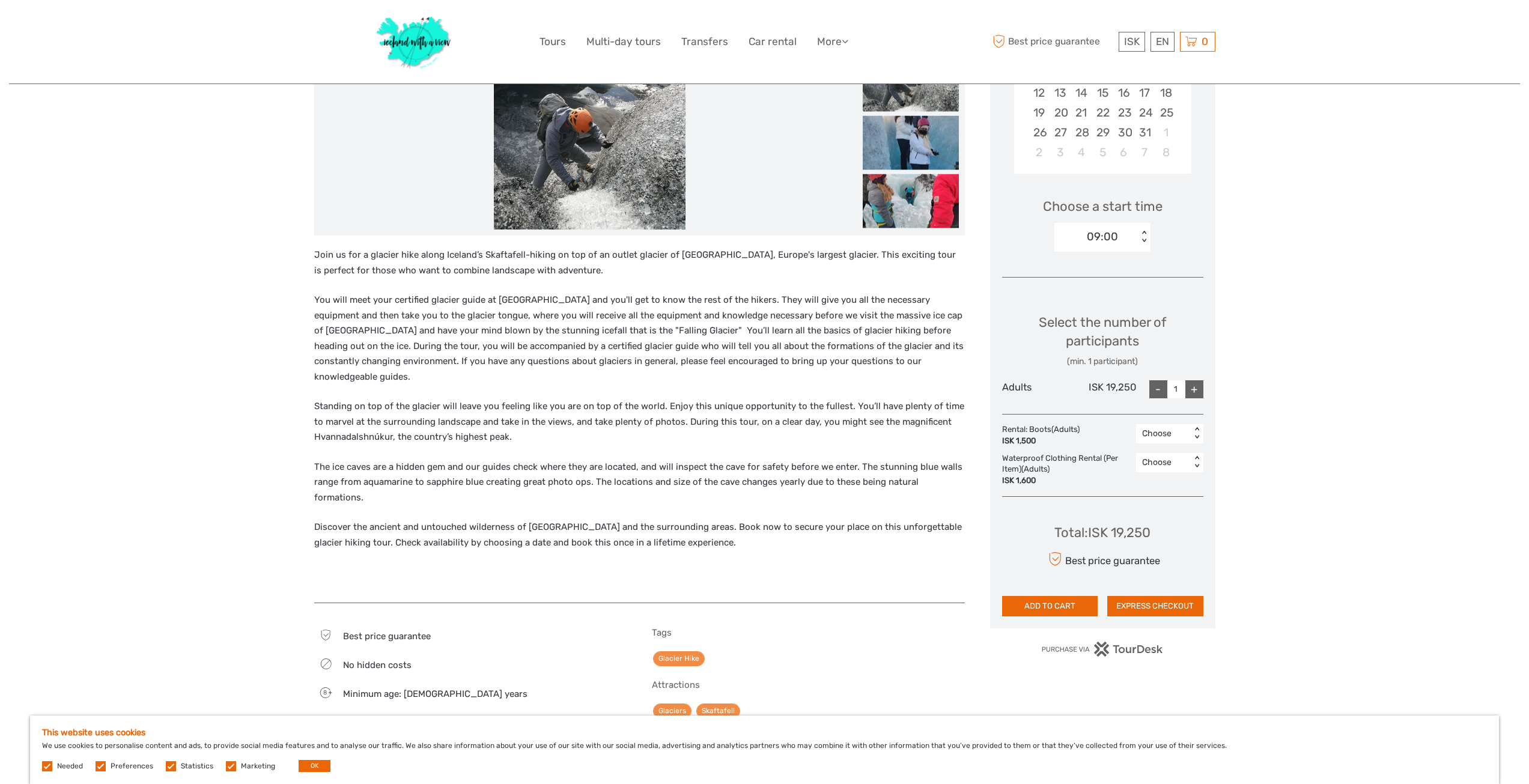
click at [1194, 391] on div "+" at bounding box center [1194, 389] width 18 height 18
click at [1195, 388] on div "+" at bounding box center [1194, 389] width 18 height 18
click at [1196, 390] on div "+" at bounding box center [1194, 389] width 18 height 18
click at [1160, 435] on div "Choose" at bounding box center [1163, 433] width 43 height 12
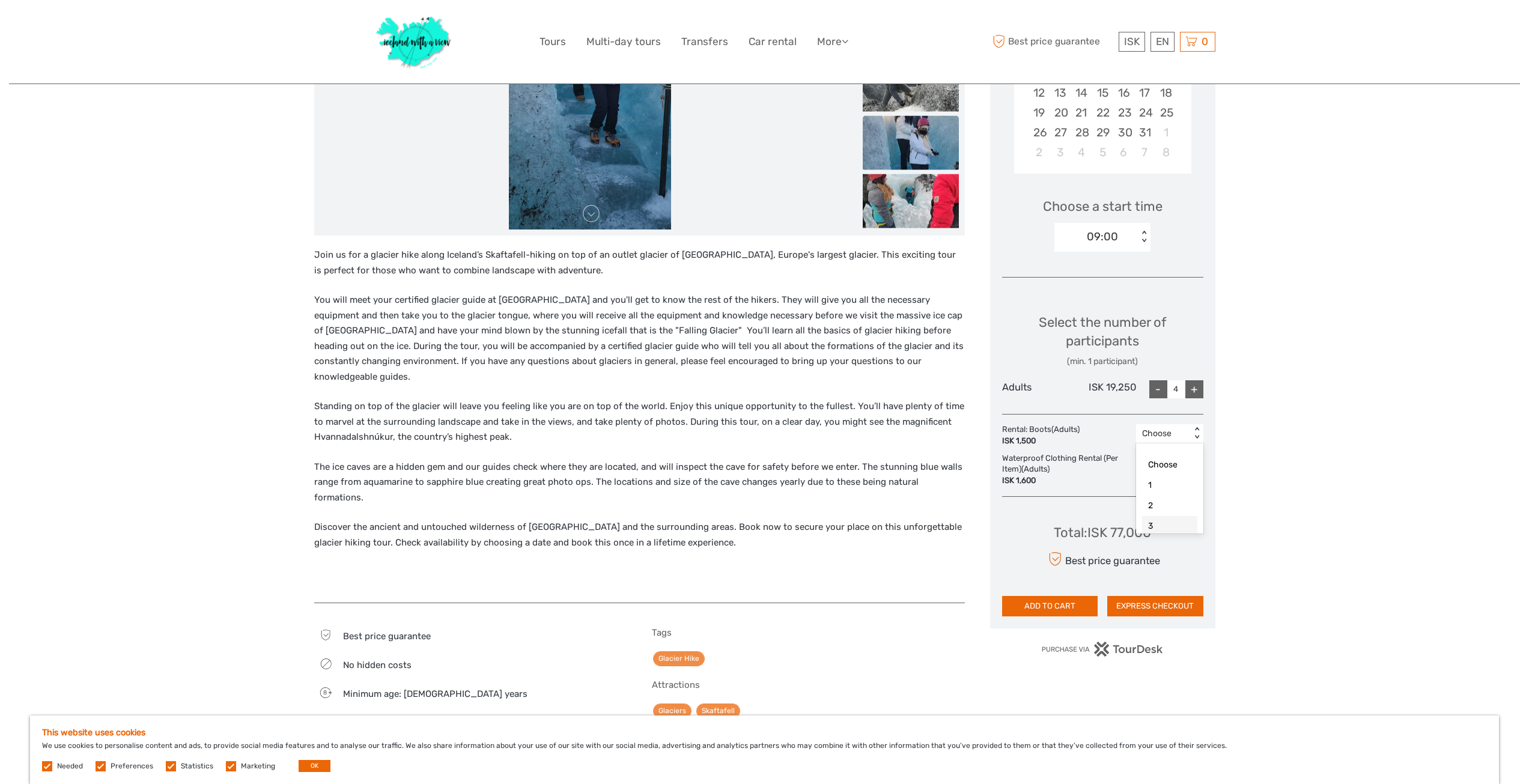
click at [1151, 523] on div "3" at bounding box center [1169, 526] width 55 height 21
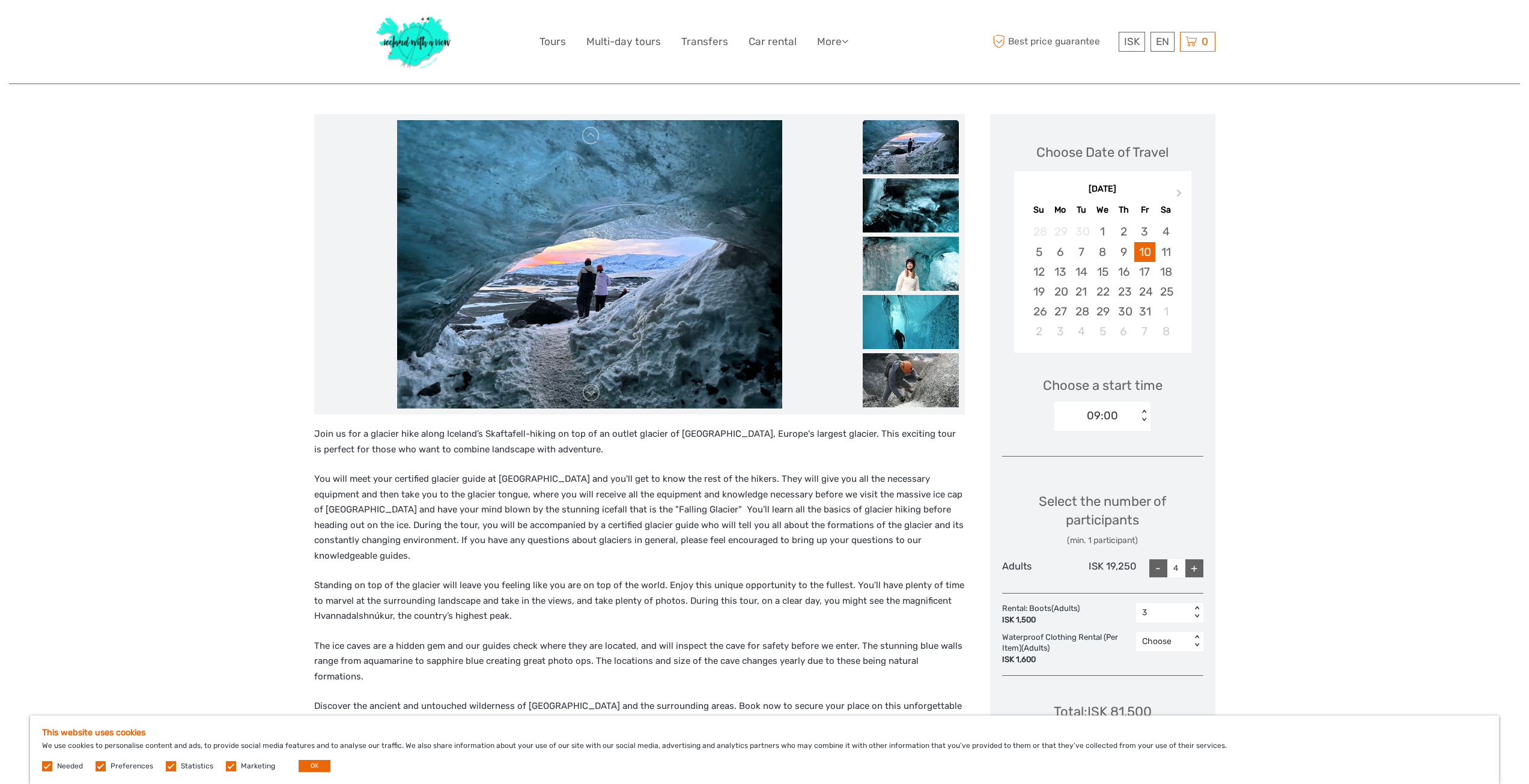
scroll to position [120, 0]
click at [1162, 568] on div "-" at bounding box center [1158, 569] width 18 height 18
click at [1151, 569] on div "-" at bounding box center [1158, 569] width 18 height 18
click at [1155, 568] on div "-" at bounding box center [1158, 569] width 18 height 18
type input "1"
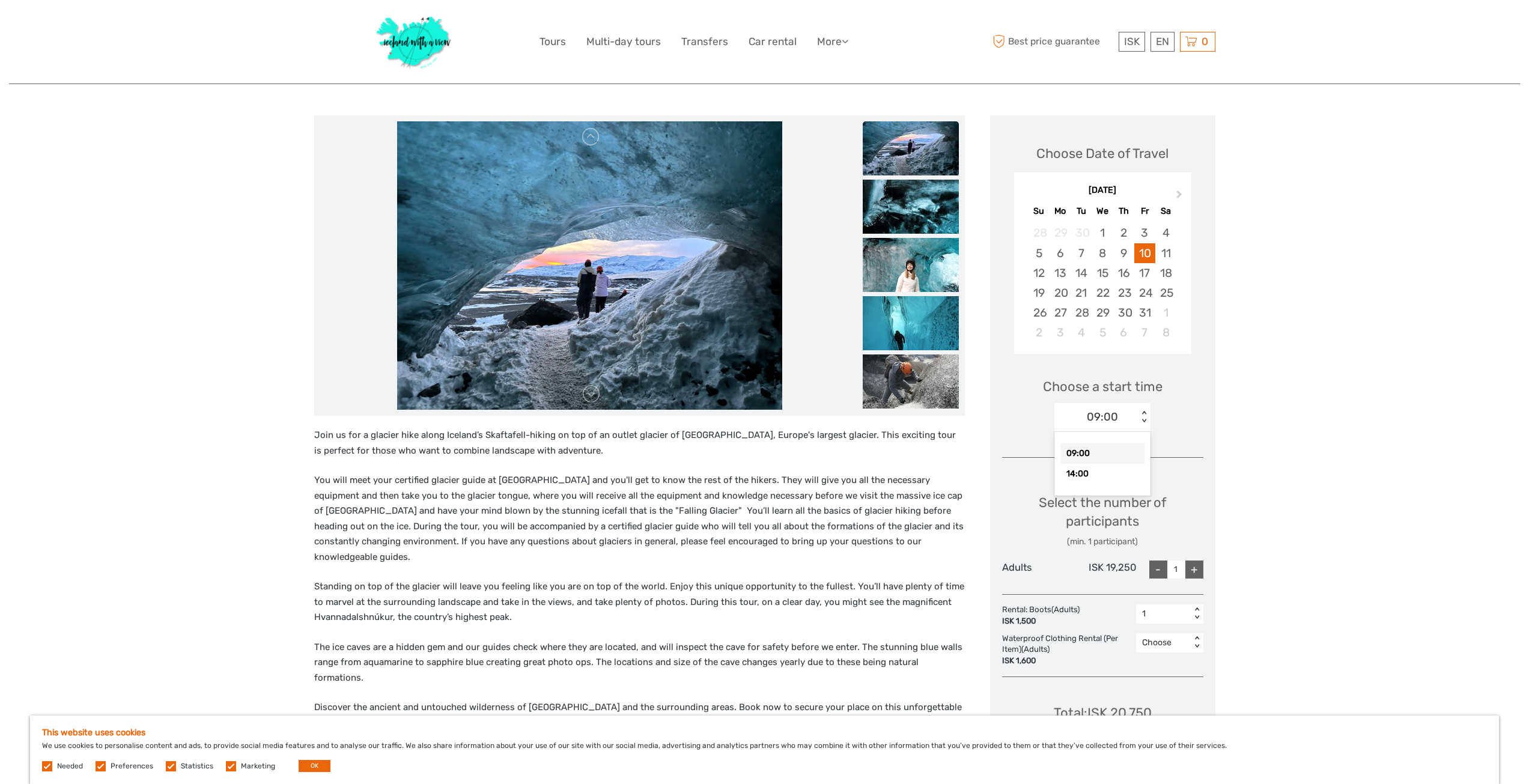
click at [1142, 417] on div "< >" at bounding box center [1144, 417] width 10 height 13
click at [1253, 513] on div "Region / Starts from: Southeast Travel method: Self-Drive 4 hours Glacier Hike …" at bounding box center [764, 693] width 1511 height 1626
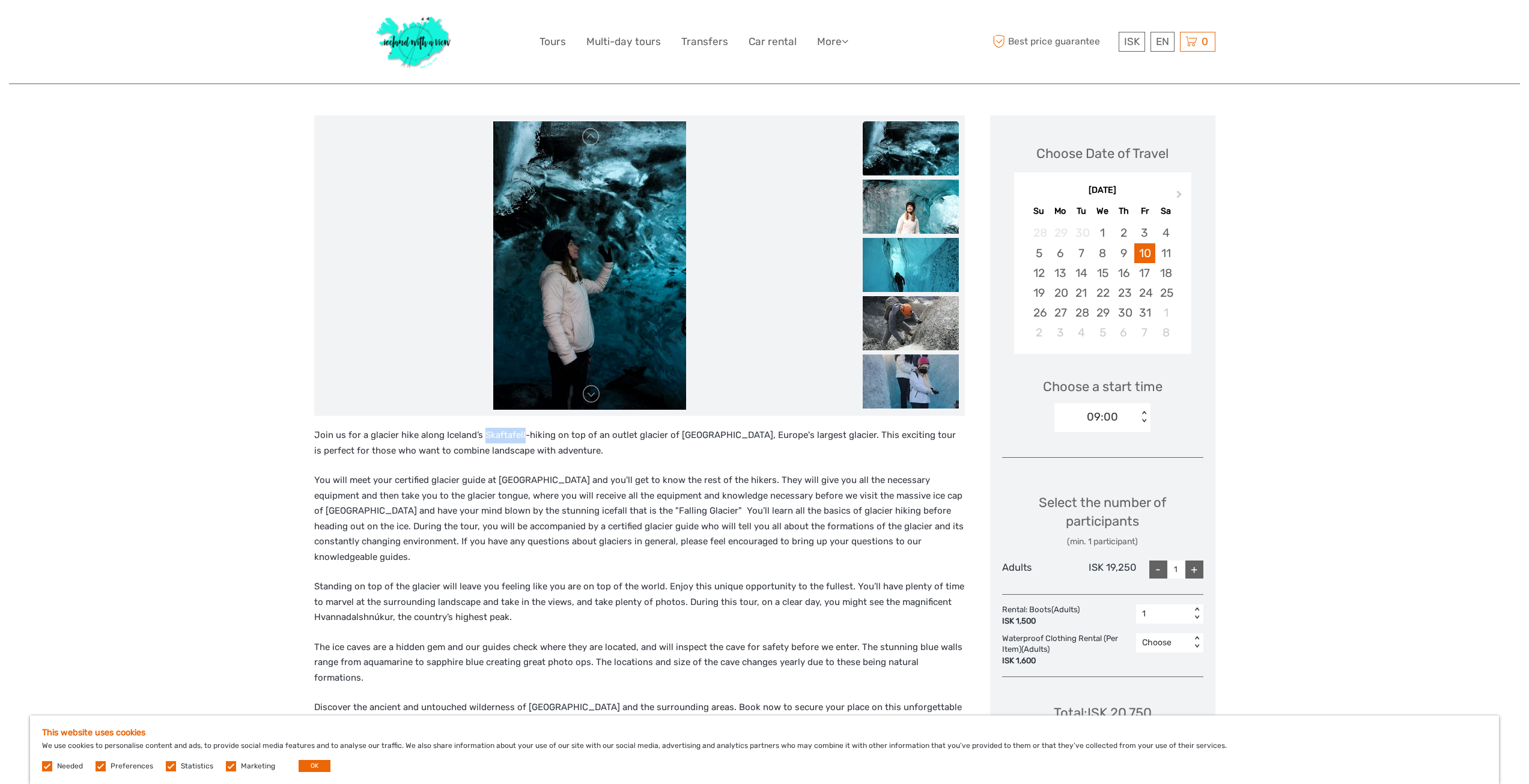
drag, startPoint x: 481, startPoint y: 434, endPoint x: 523, endPoint y: 434, distance: 42.0
click at [523, 434] on p "Join us for a glacier hike along Iceland’s Skaftafell-hiking on top of an outle…" at bounding box center [639, 443] width 650 height 31
copy p "Skaftafell"
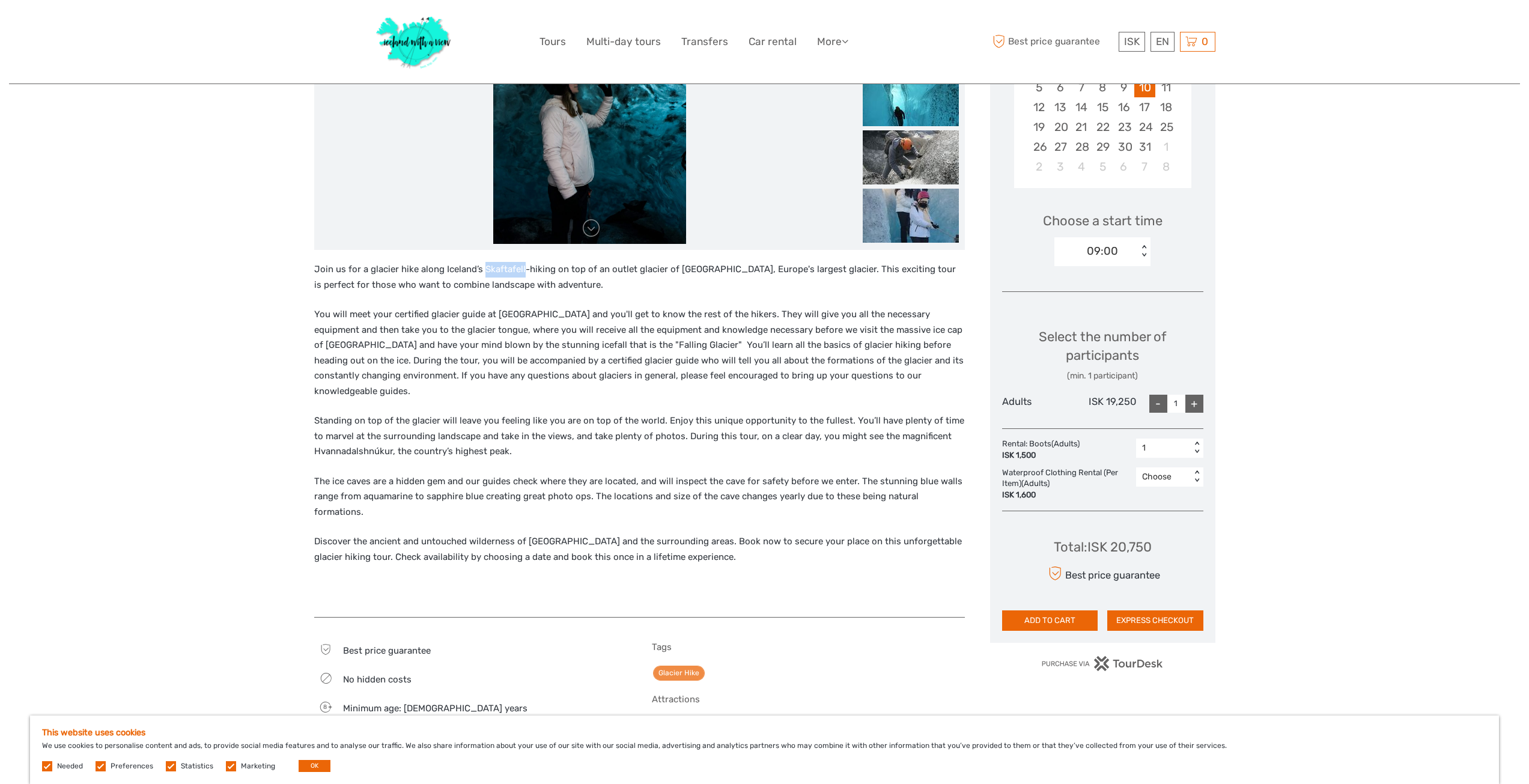
scroll to position [300, 0]
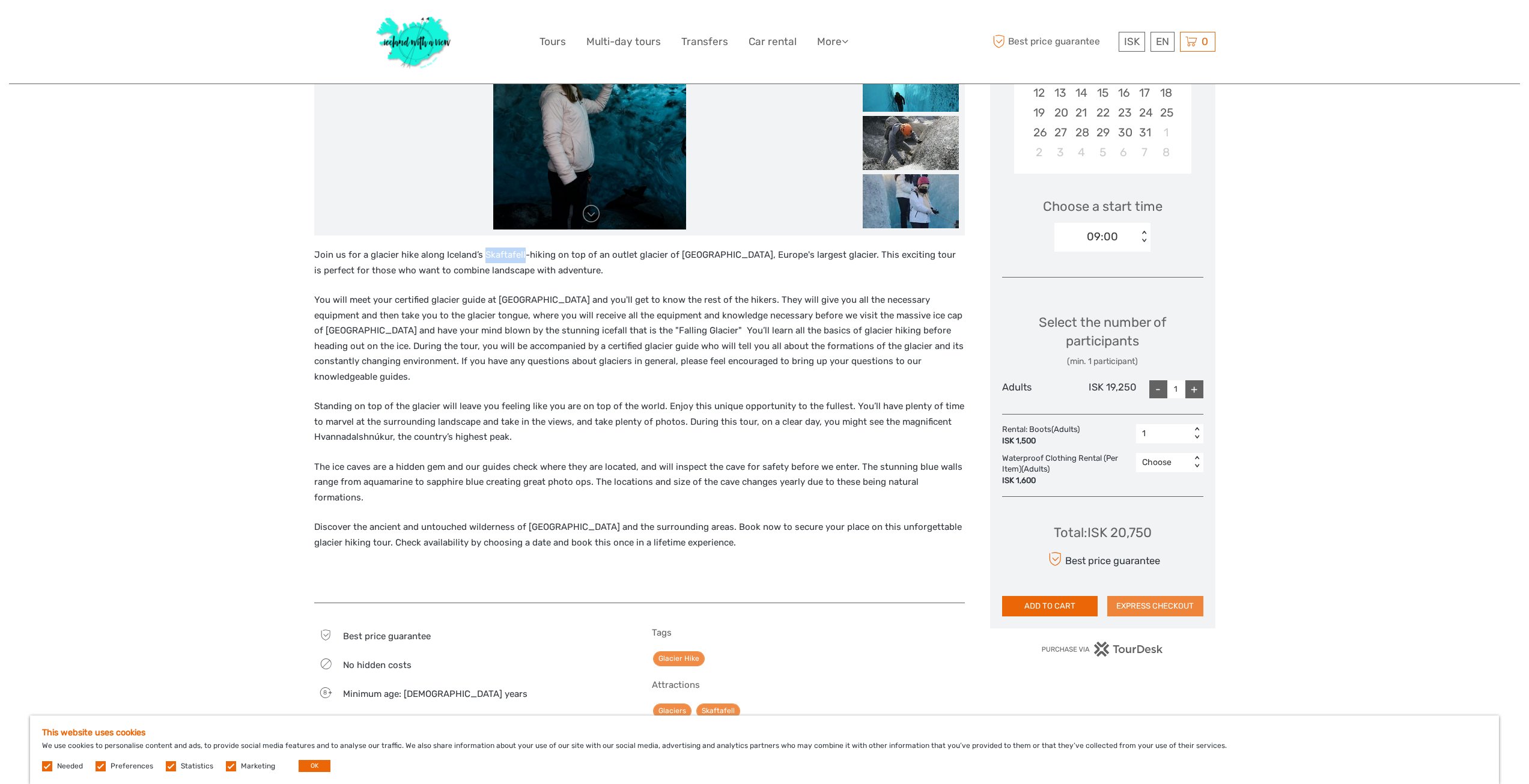
click at [1144, 603] on button "EXPRESS CHECKOUT" at bounding box center [1155, 606] width 96 height 21
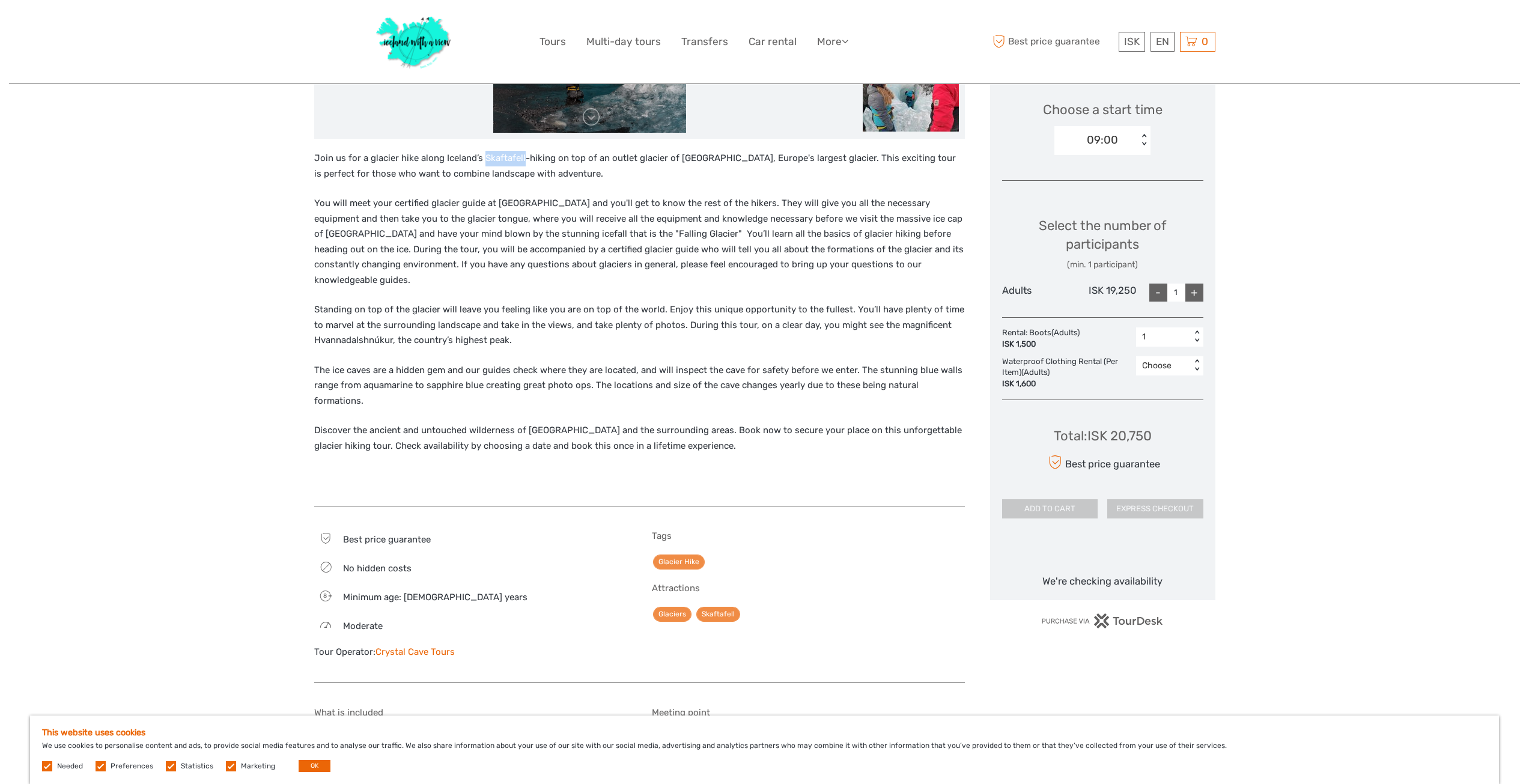
scroll to position [541, 0]
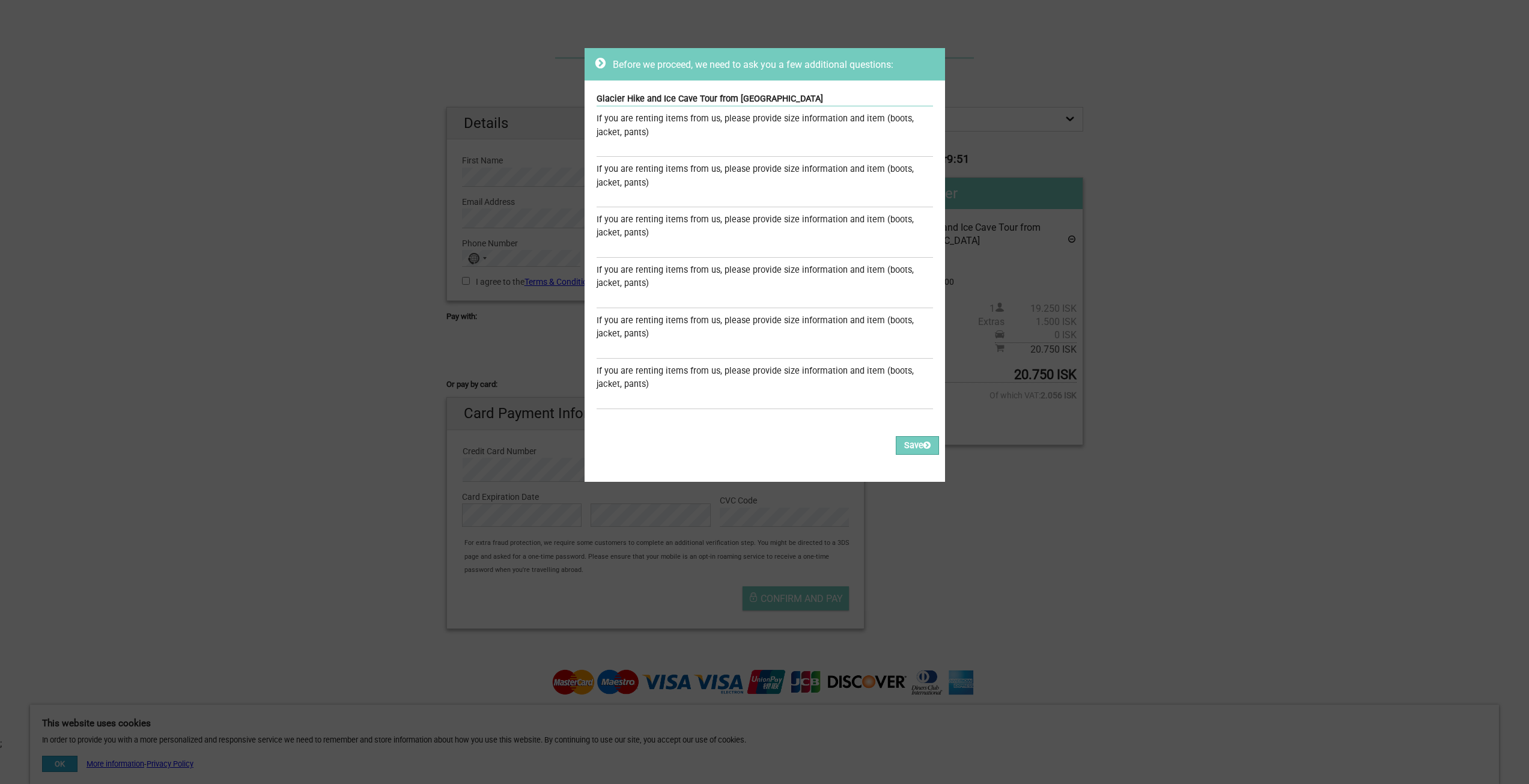
click at [597, 64] on icon at bounding box center [600, 63] width 10 height 12
click at [661, 134] on div "If you are renting items from us, please provide size information and item (boo…" at bounding box center [765, 126] width 336 height 27
click at [659, 143] on input "text" at bounding box center [765, 148] width 336 height 18
click at [1166, 511] on div "Before we proceed, we need to ask you a few additional questions: Glacier Hike …" at bounding box center [764, 392] width 1529 height 784
click at [915, 453] on button "Save" at bounding box center [917, 445] width 43 height 19
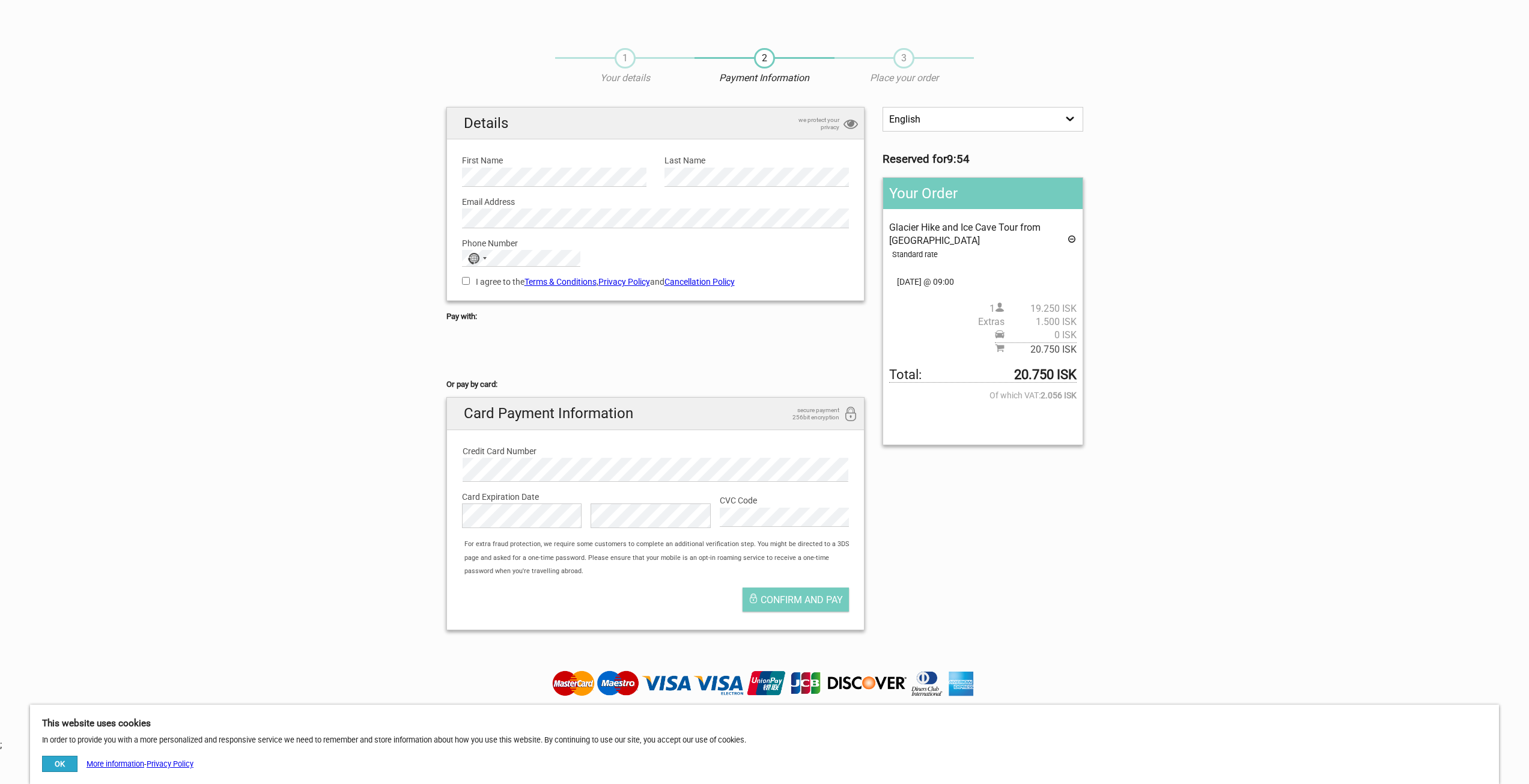
click at [546, 279] on link "Terms & Conditions" at bounding box center [560, 281] width 72 height 9
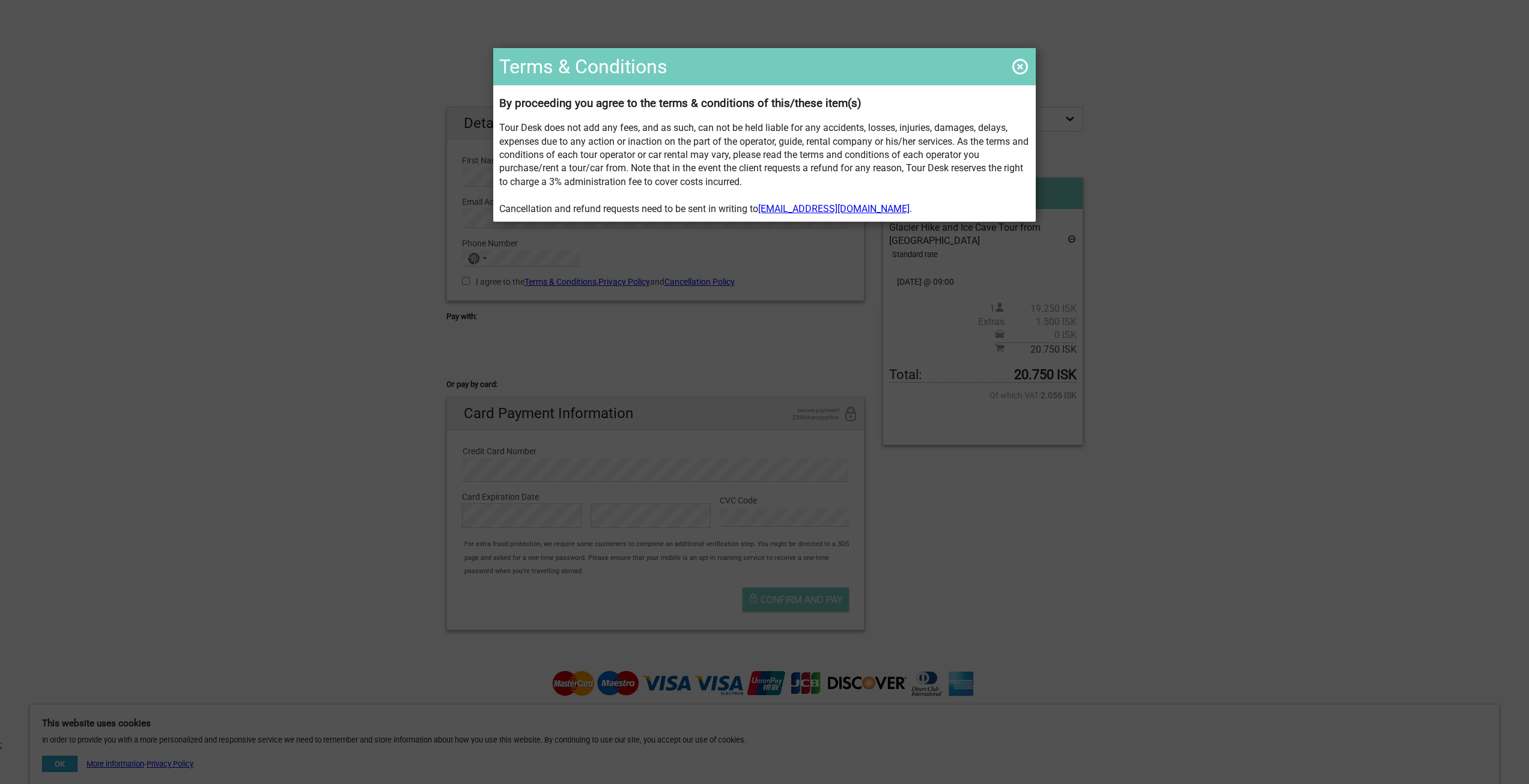
click at [1011, 66] on span at bounding box center [1020, 66] width 19 height 19
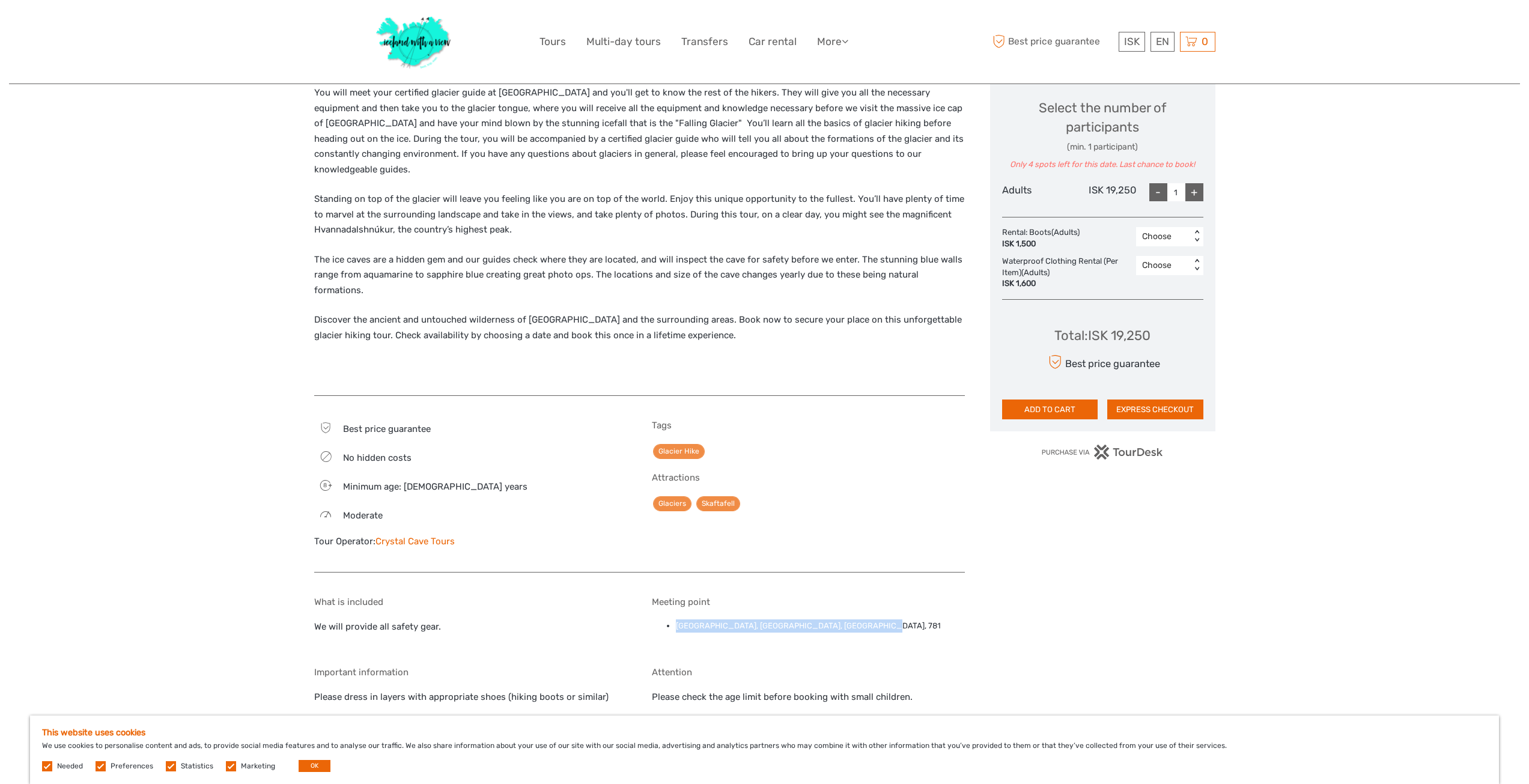
drag, startPoint x: 864, startPoint y: 599, endPoint x: 676, endPoint y: 589, distance: 188.3
click at [676, 619] on li "[GEOGRAPHIC_DATA], [GEOGRAPHIC_DATA], [GEOGRAPHIC_DATA], 781" at bounding box center [820, 625] width 289 height 13
copy li "[GEOGRAPHIC_DATA], [GEOGRAPHIC_DATA], [GEOGRAPHIC_DATA], 781"
drag, startPoint x: 119, startPoint y: 758, endPoint x: 111, endPoint y: 760, distance: 8.2
click at [111, 760] on div "This website uses cookies We use cookies to personalise content and ads, to pro…" at bounding box center [764, 750] width 1469 height 69
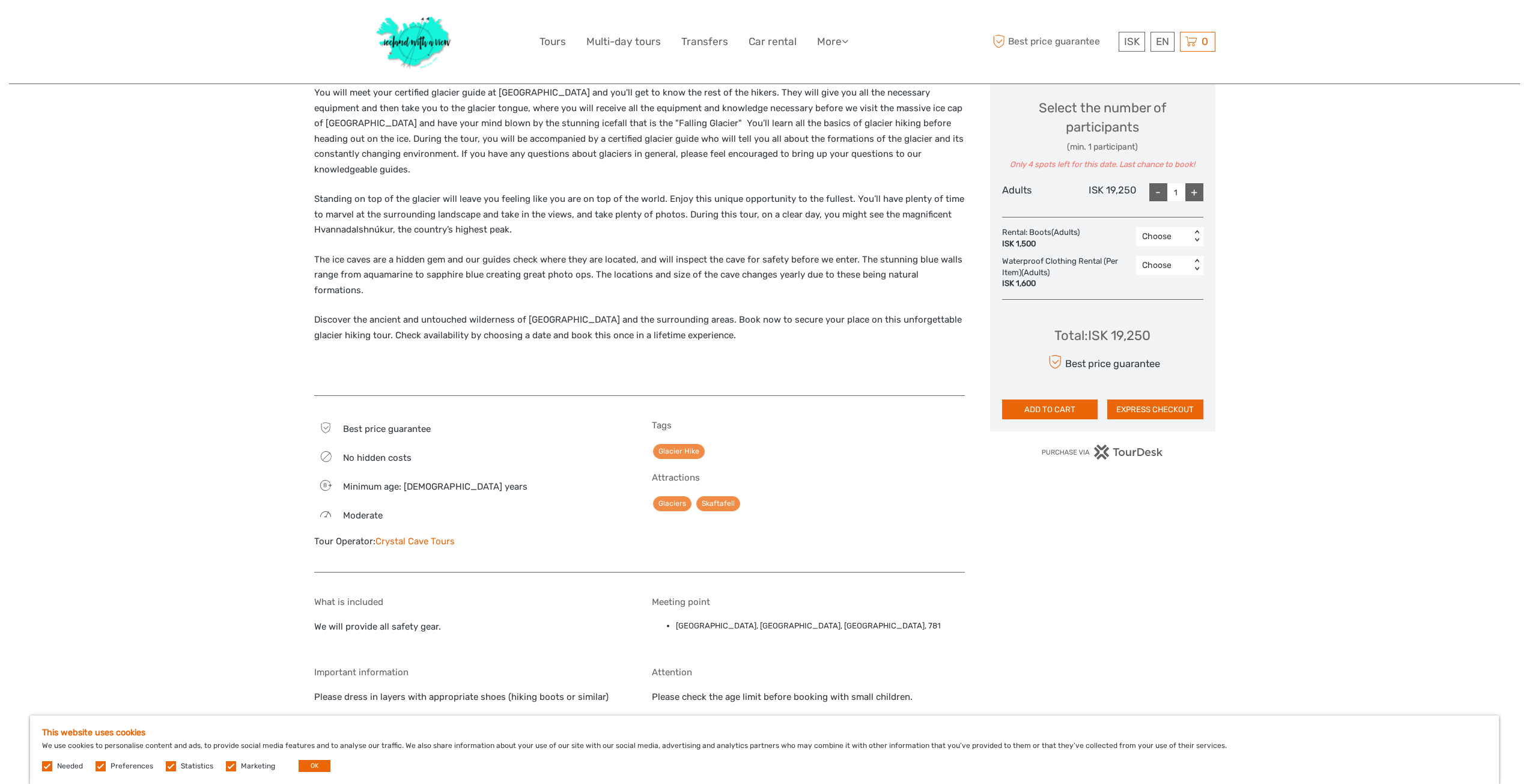
click at [98, 767] on label at bounding box center [101, 766] width 10 height 10
click at [0, 0] on input "checkbox" at bounding box center [0, 0] width 0 height 0
click at [174, 763] on span "Statistics" at bounding box center [190, 765] width 49 height 8
drag, startPoint x: 168, startPoint y: 766, endPoint x: 216, endPoint y: 772, distance: 48.4
click at [169, 766] on label at bounding box center [171, 766] width 10 height 10
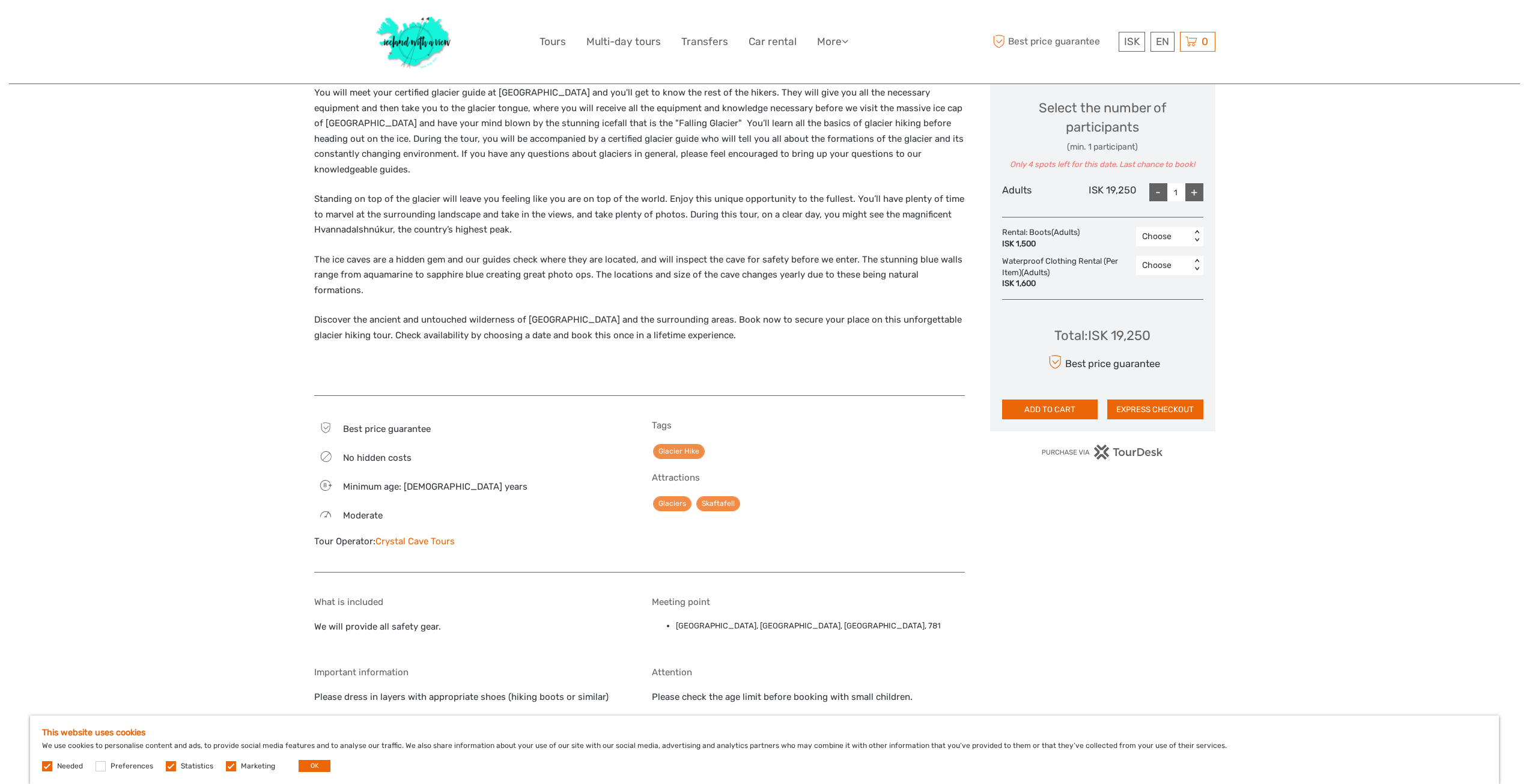
click at [0, 0] on input "checkbox" at bounding box center [0, 0] width 0 height 0
click at [229, 765] on label at bounding box center [231, 766] width 10 height 10
click at [0, 0] on input "checkbox" at bounding box center [0, 0] width 0 height 0
click at [45, 765] on label at bounding box center [47, 766] width 10 height 10
click at [315, 768] on button "OK" at bounding box center [314, 765] width 32 height 12
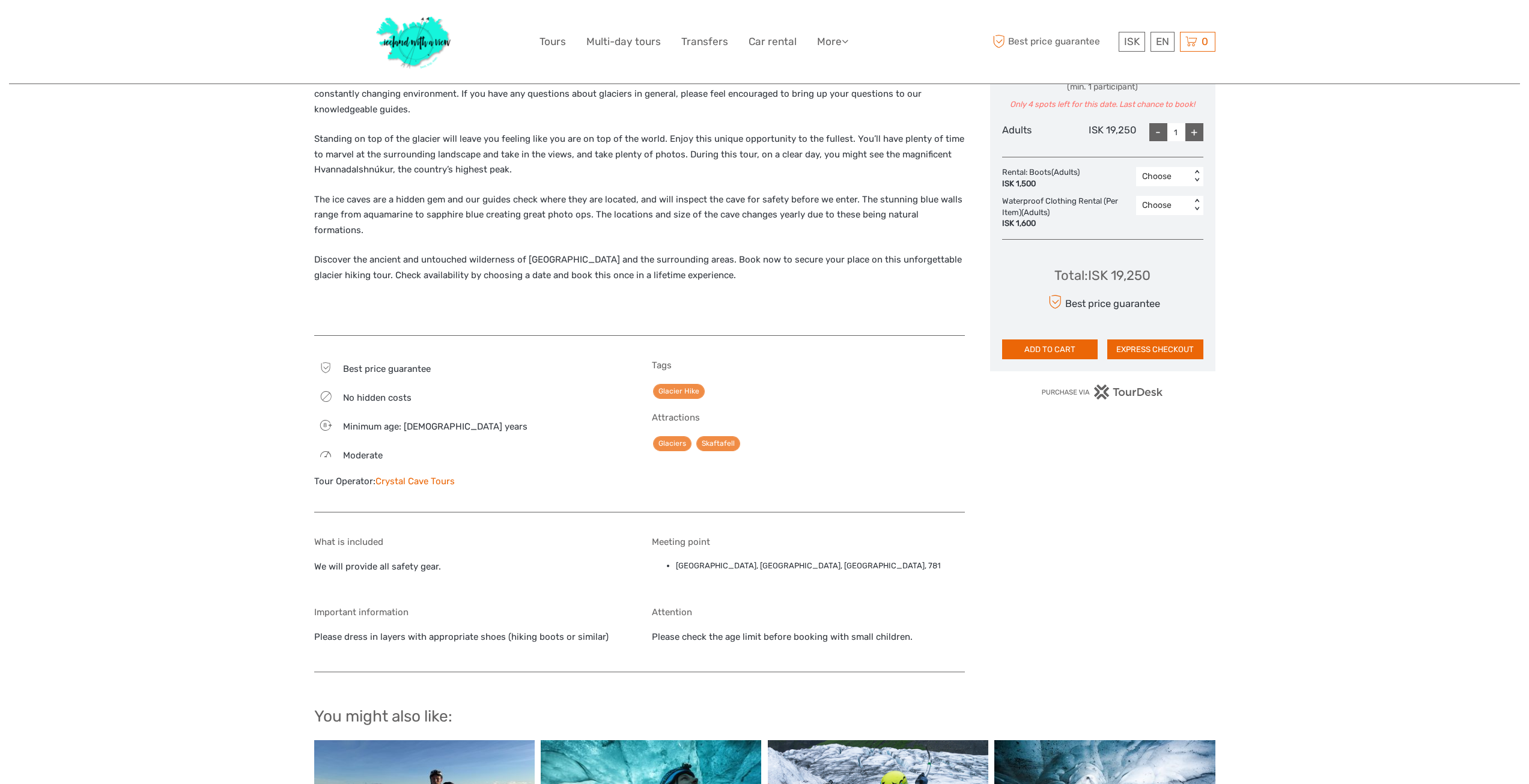
scroll to position [808, 0]
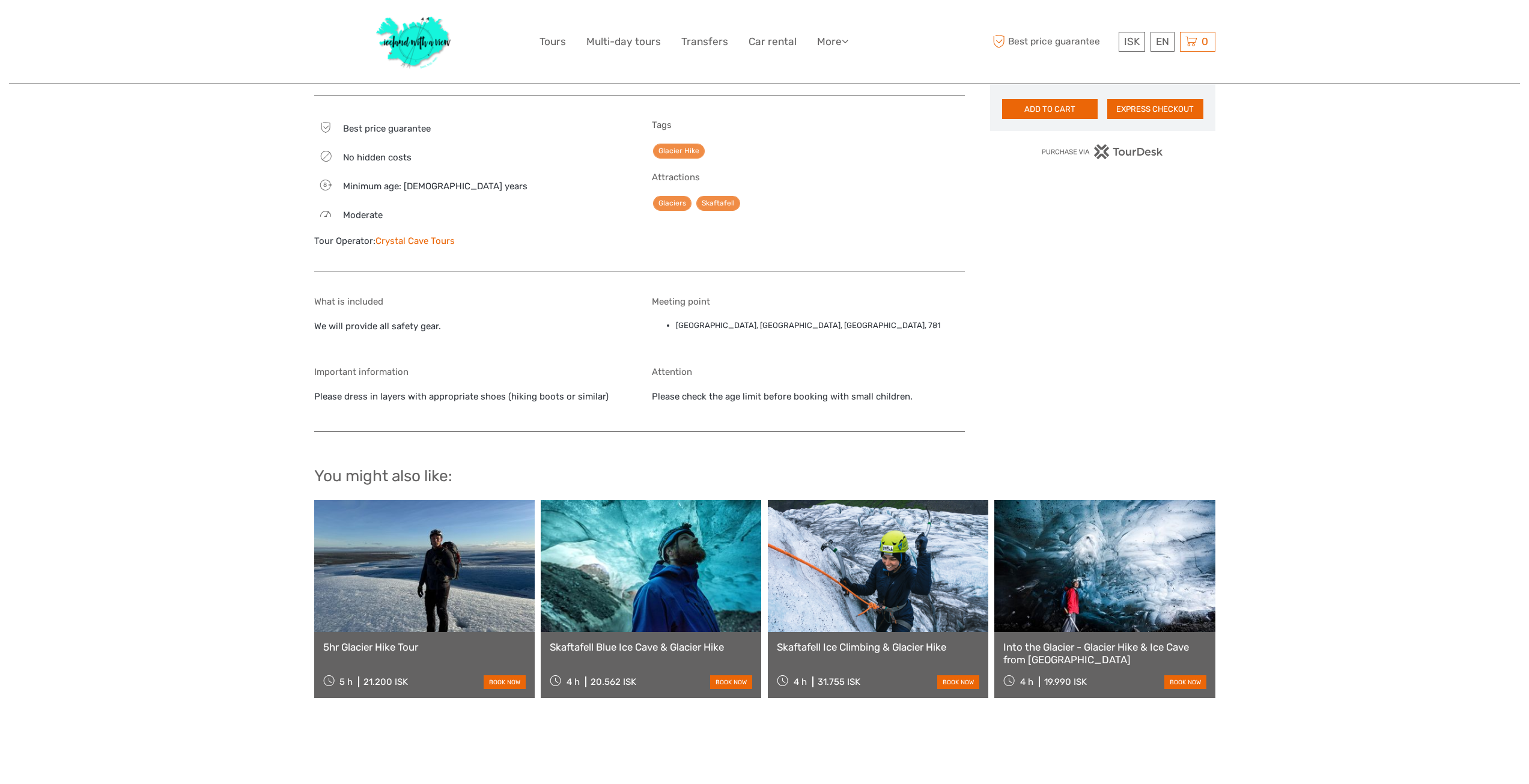
click at [1071, 568] on link at bounding box center [1104, 565] width 221 height 132
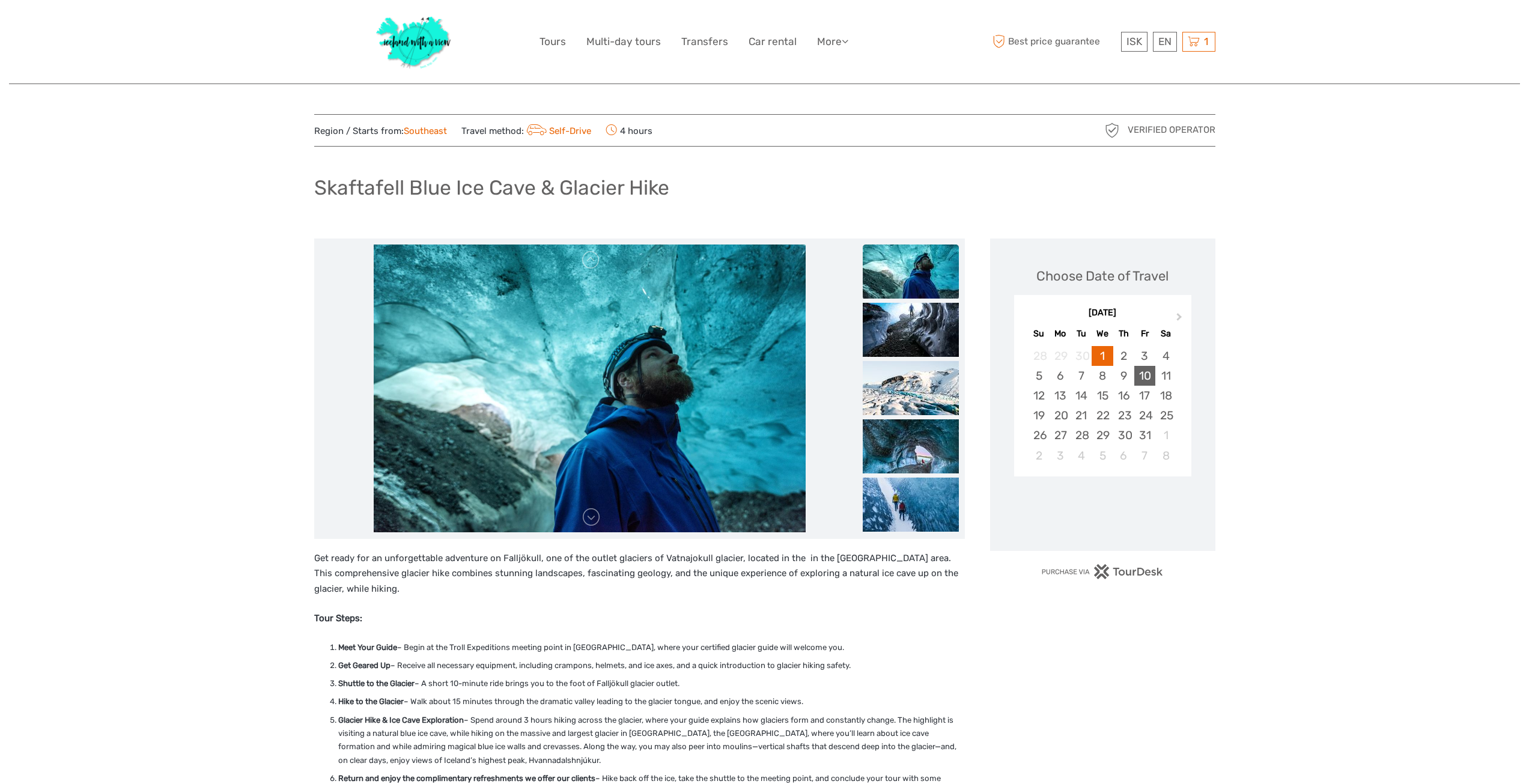
click at [1145, 373] on div "10" at bounding box center [1145, 376] width 21 height 20
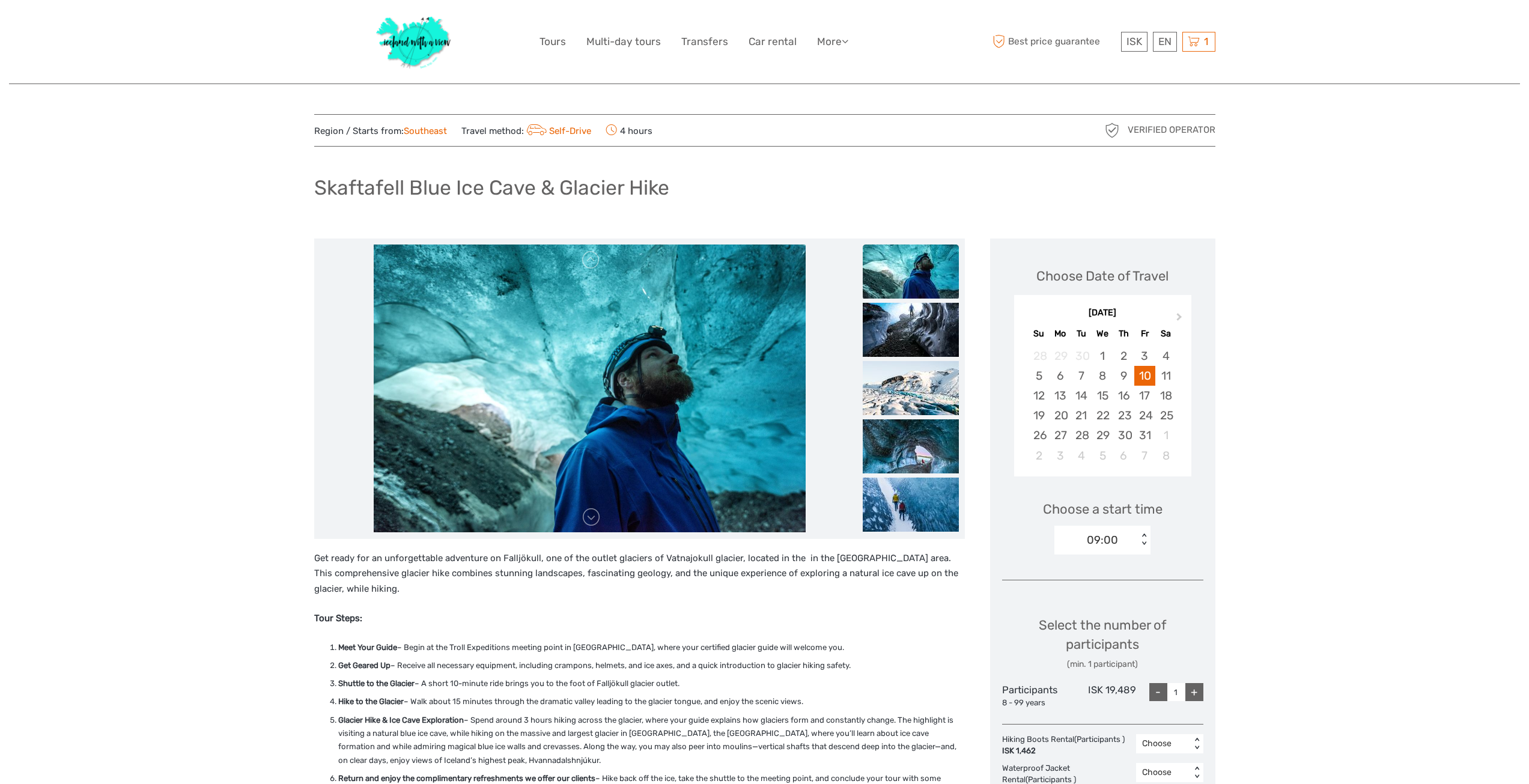
click at [1141, 537] on div "< >" at bounding box center [1144, 540] width 10 height 13
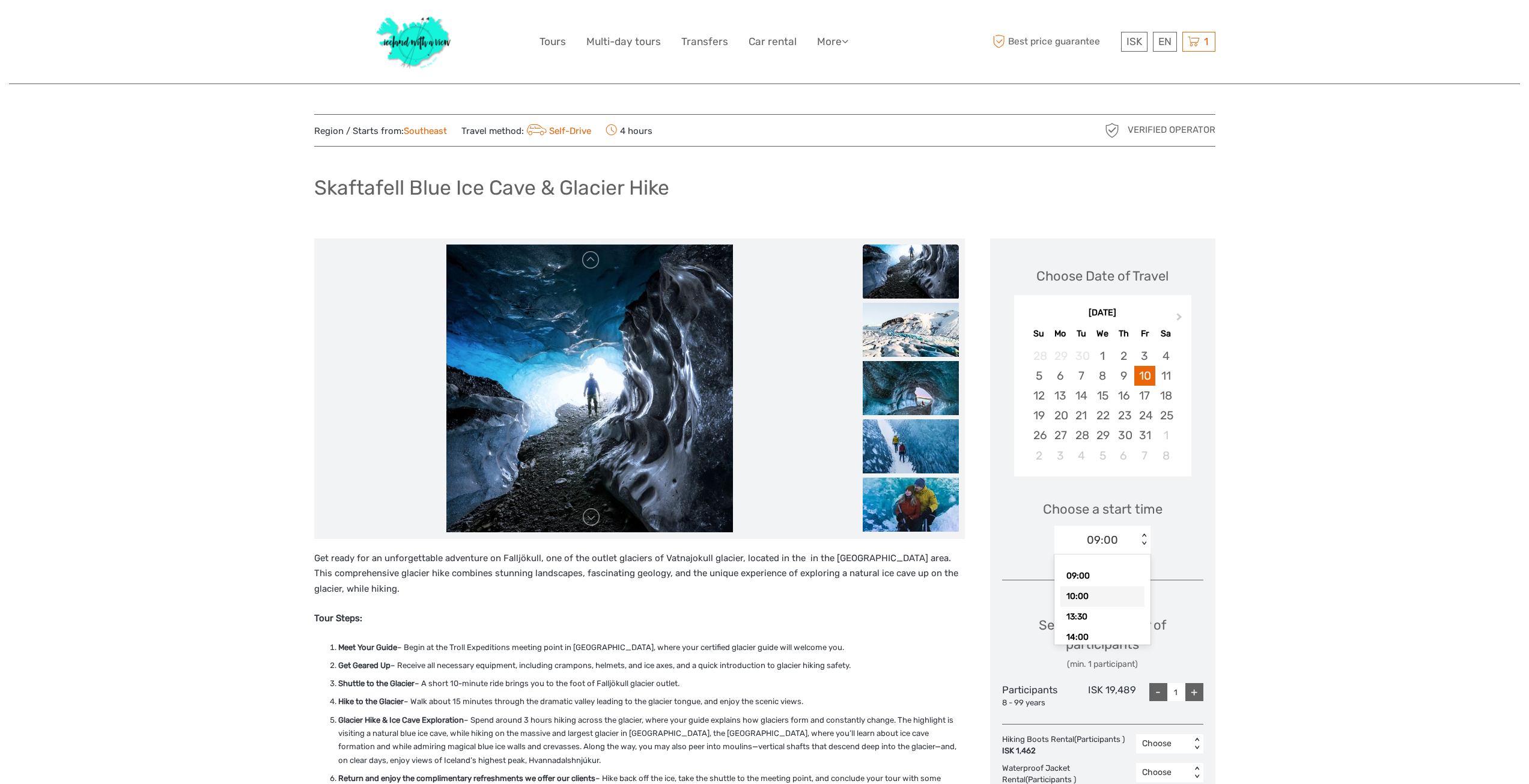
drag, startPoint x: 1098, startPoint y: 592, endPoint x: 1363, endPoint y: 628, distance: 267.4
click at [1098, 591] on div "10:00" at bounding box center [1102, 596] width 84 height 21
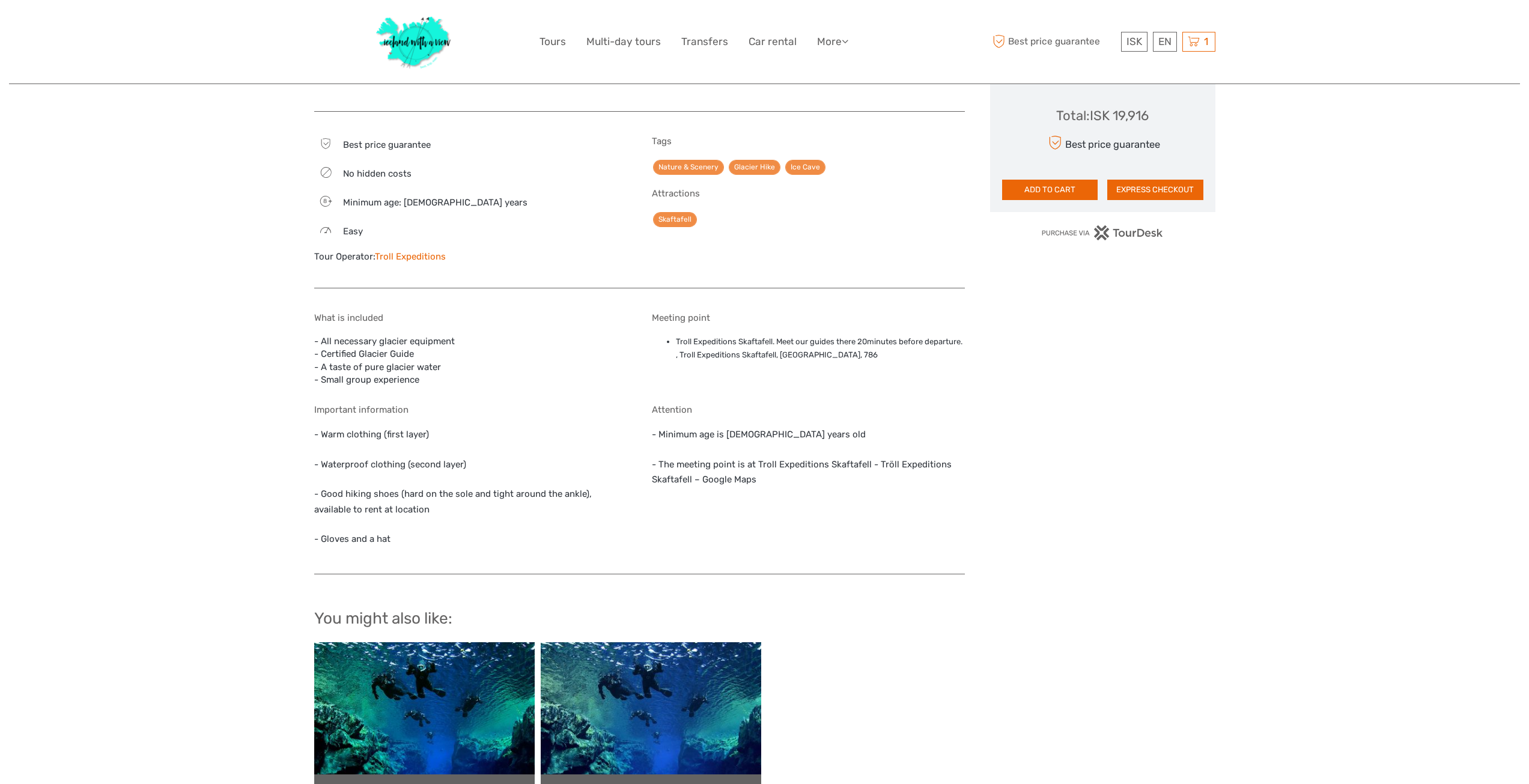
scroll to position [841, 0]
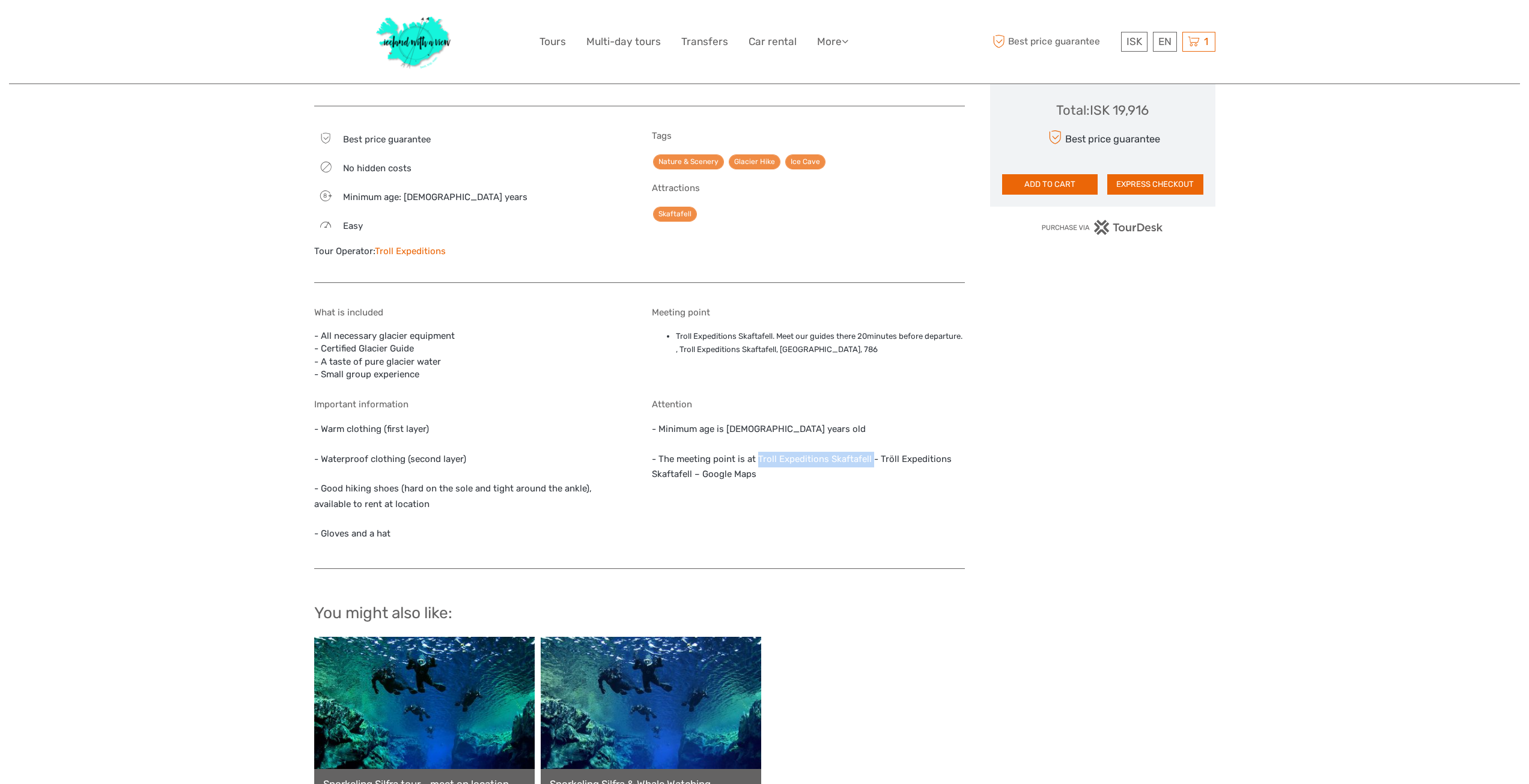
drag, startPoint x: 757, startPoint y: 458, endPoint x: 872, endPoint y: 448, distance: 115.4
click at [871, 448] on div "Attention - Minimum age is 8 years old - The meeting point is at Troll Expediti…" at bounding box center [808, 478] width 313 height 158
copy p "Troll Expeditions Skaftafell"
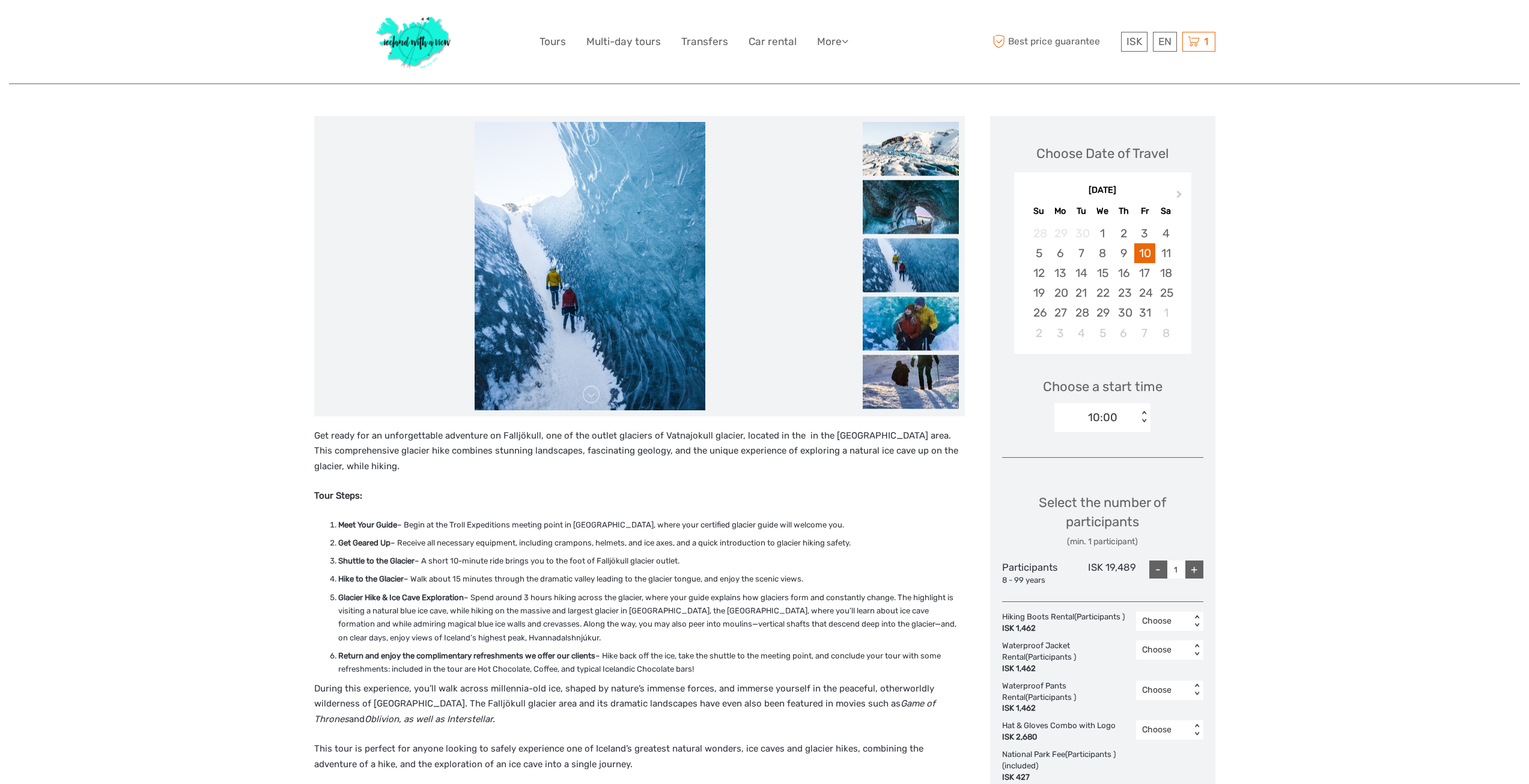
scroll to position [300, 0]
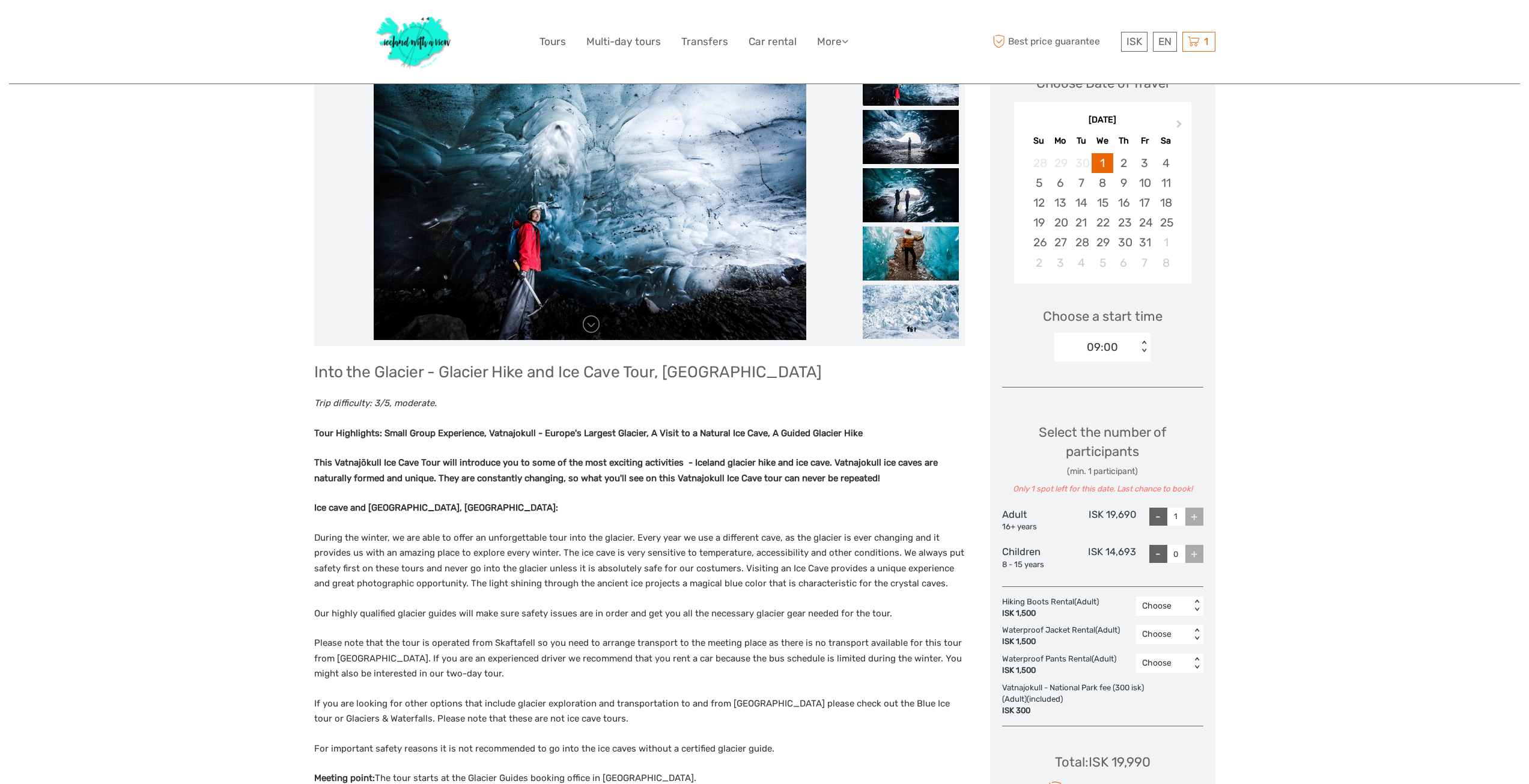
scroll to position [60, 0]
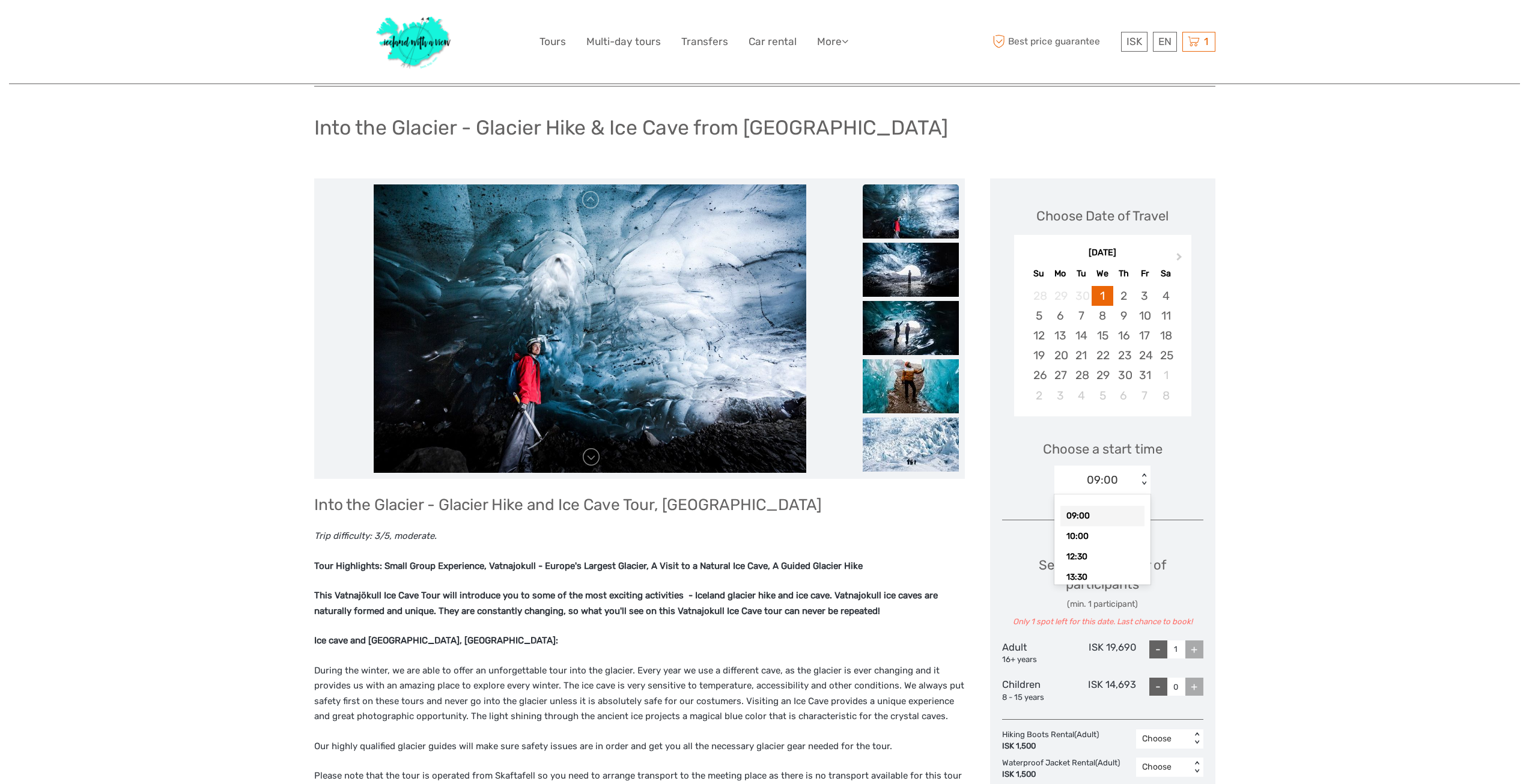
click at [1122, 487] on div "09:00" at bounding box center [1096, 480] width 84 height 18
click at [1103, 535] on div "10:00" at bounding box center [1102, 536] width 84 height 21
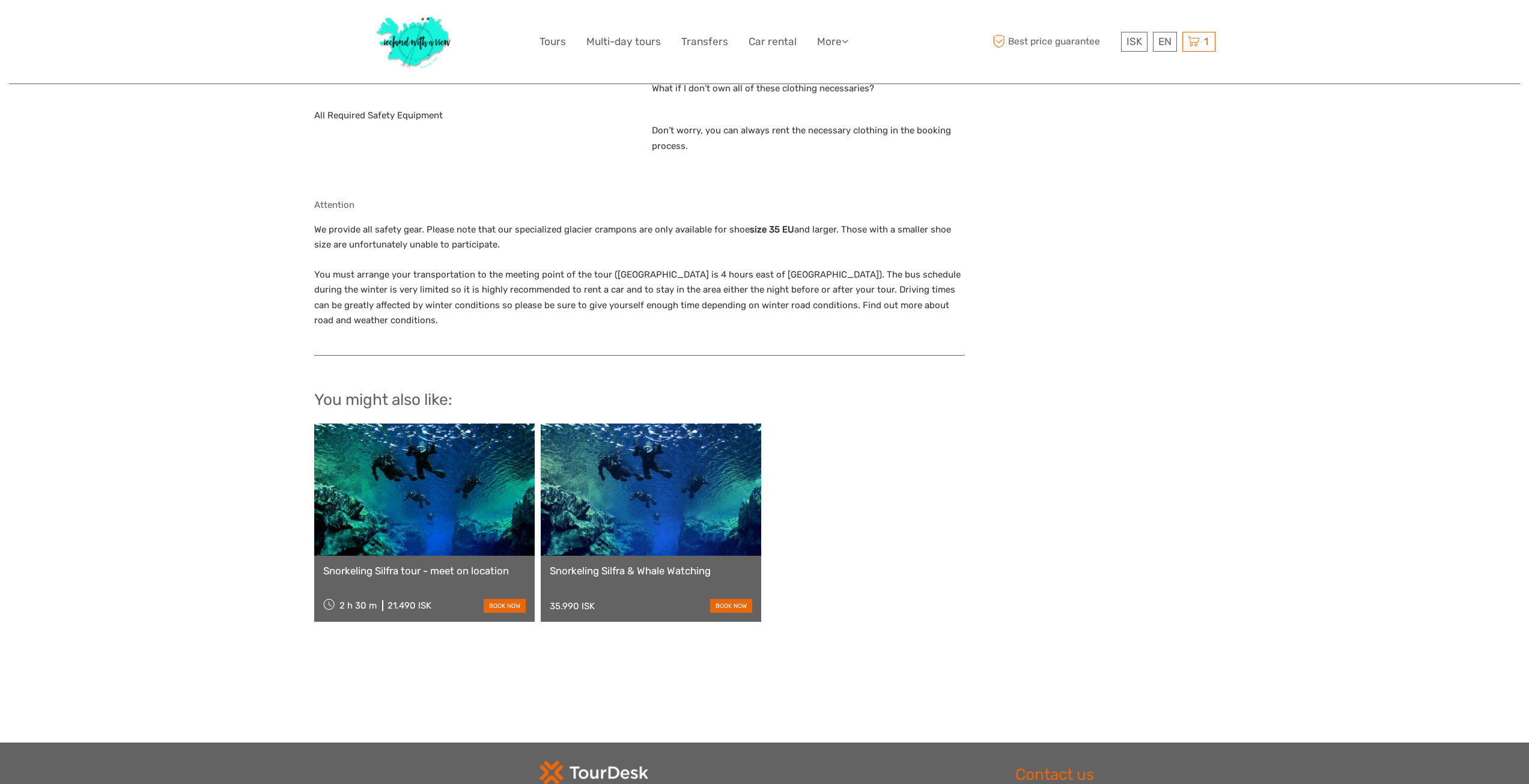
scroll to position [1381, 0]
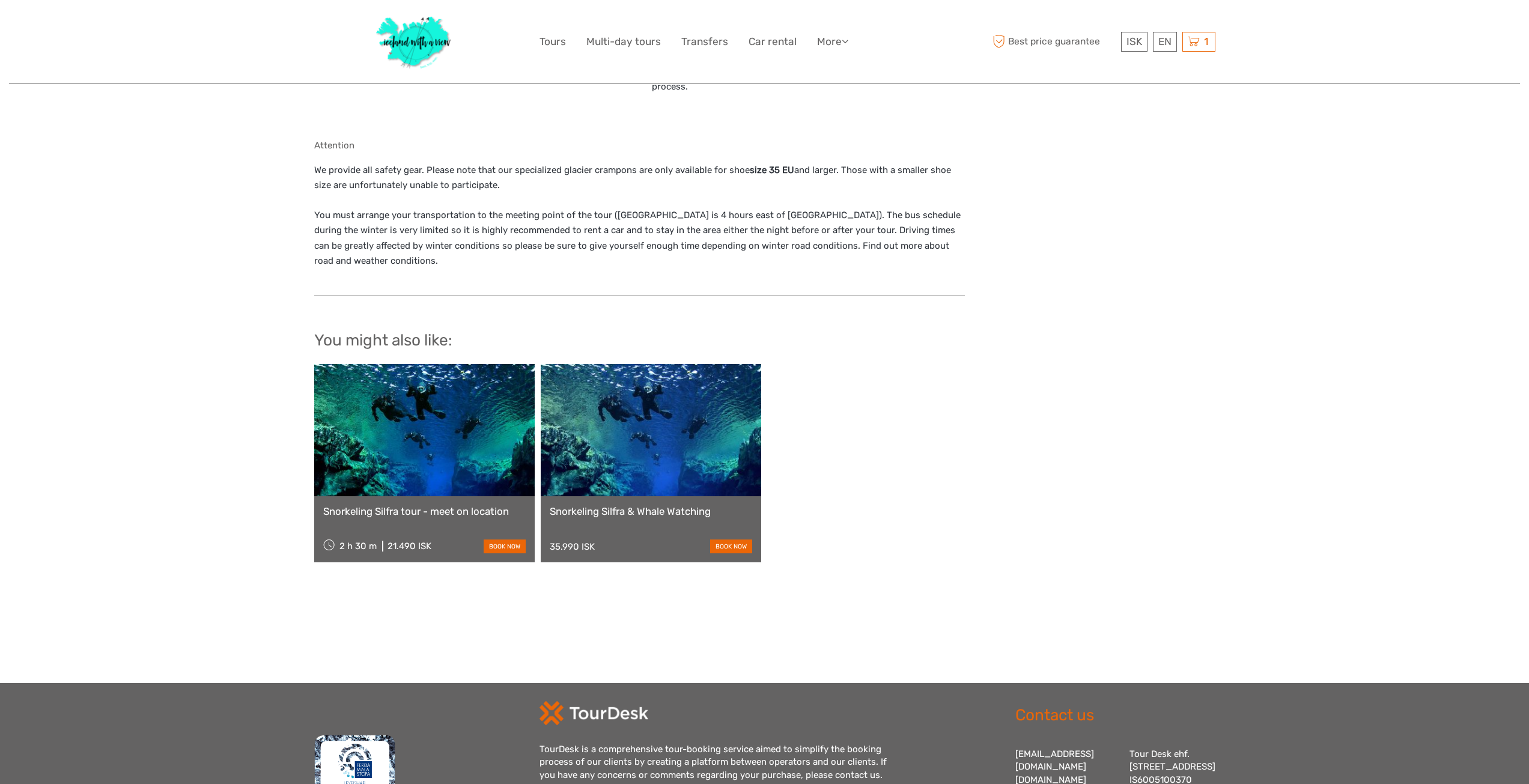
click at [1074, 504] on div "Snorkeling Silfra tour - meet on location 2 h 30 m 21.490 ISK book now Snorkeli…" at bounding box center [764, 463] width 901 height 198
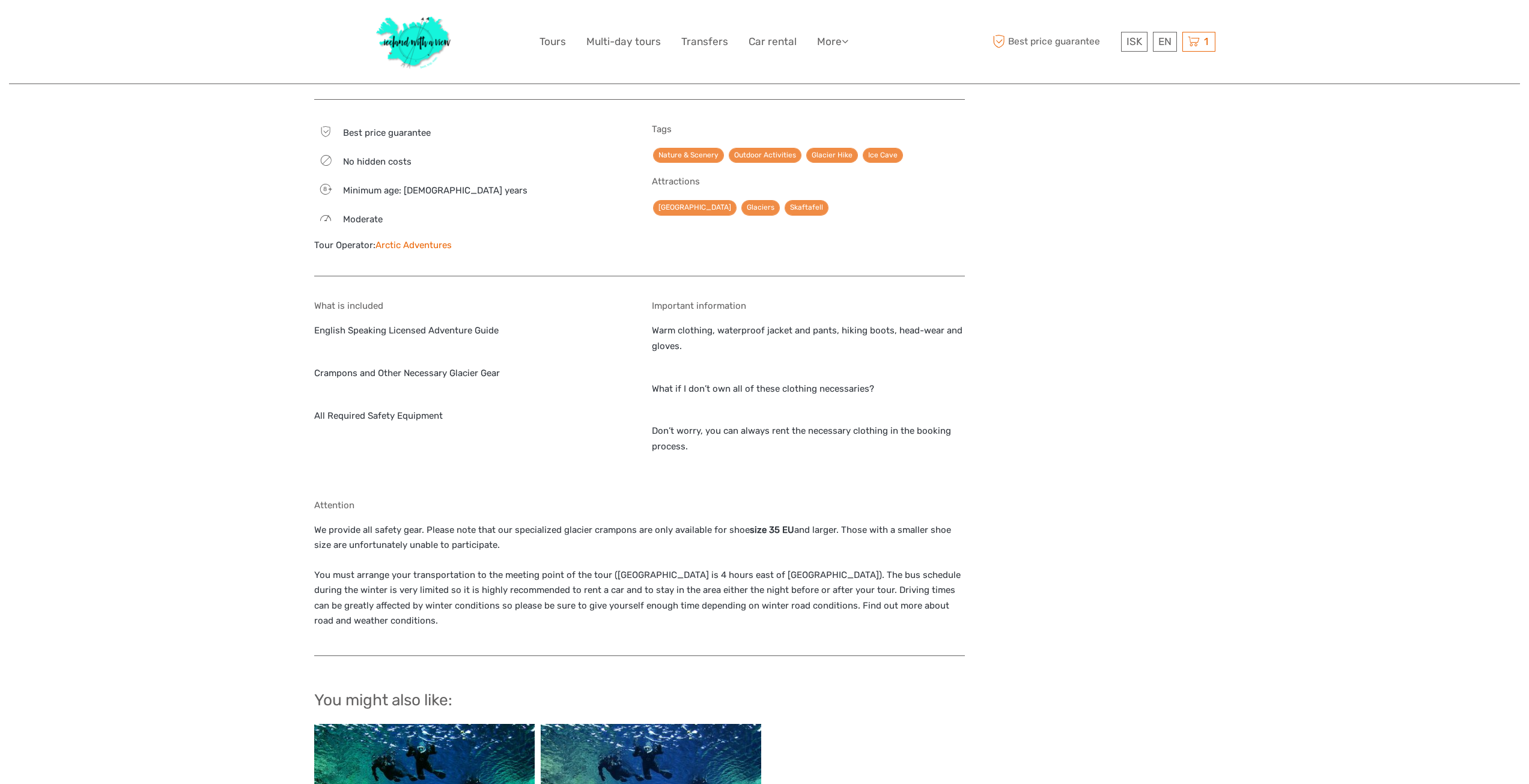
scroll to position [1021, 0]
drag, startPoint x: 744, startPoint y: 531, endPoint x: 792, endPoint y: 533, distance: 48.0
click at [792, 533] on p "We provide all safety gear. Please note that our specialized glacier crampons a…" at bounding box center [639, 538] width 650 height 31
copy strong "size 35 EU"
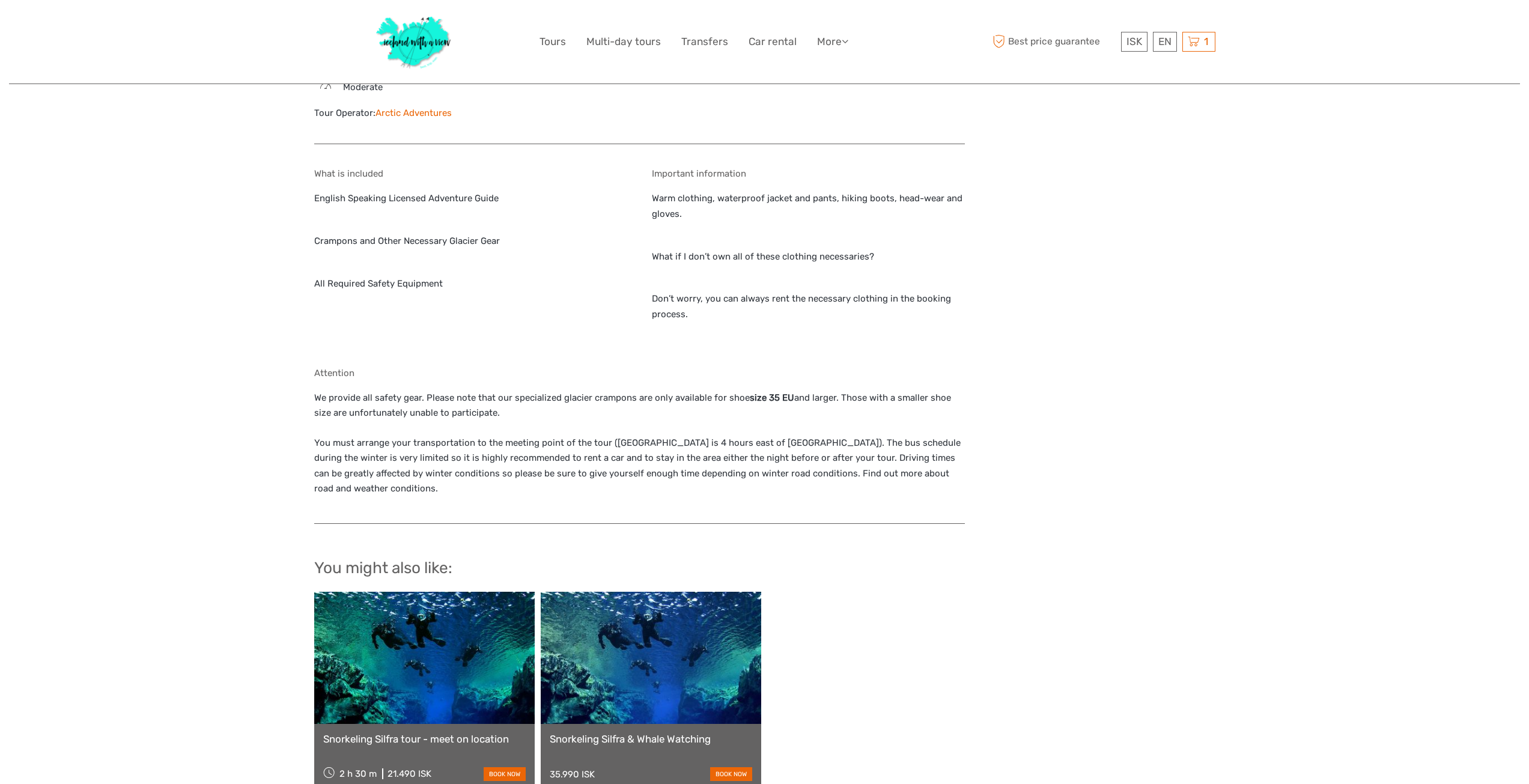
scroll to position [1201, 0]
